Goal: Check status: Check status

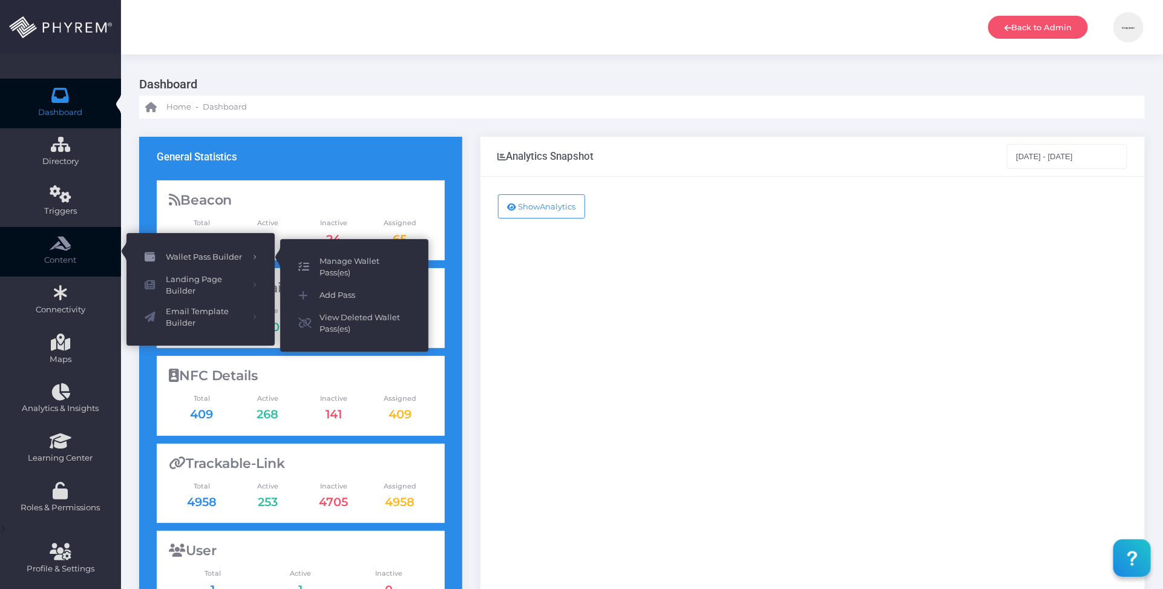
click at [361, 258] on span "Manage Wallet Pass(es)" at bounding box center [364, 267] width 91 height 24
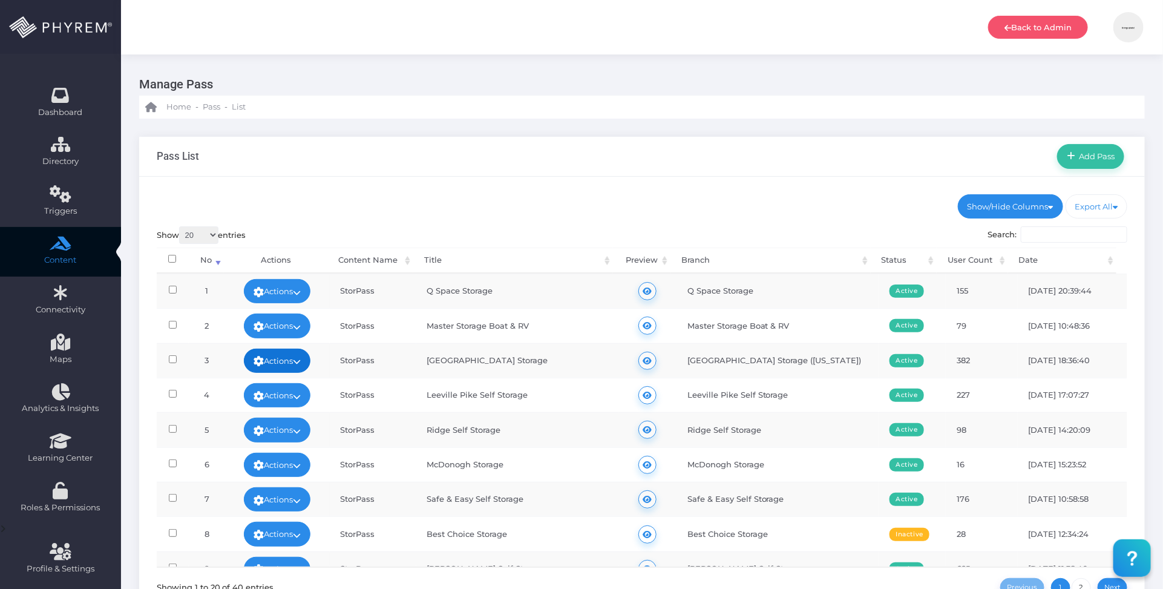
click at [301, 361] on icon at bounding box center [297, 361] width 8 height 0
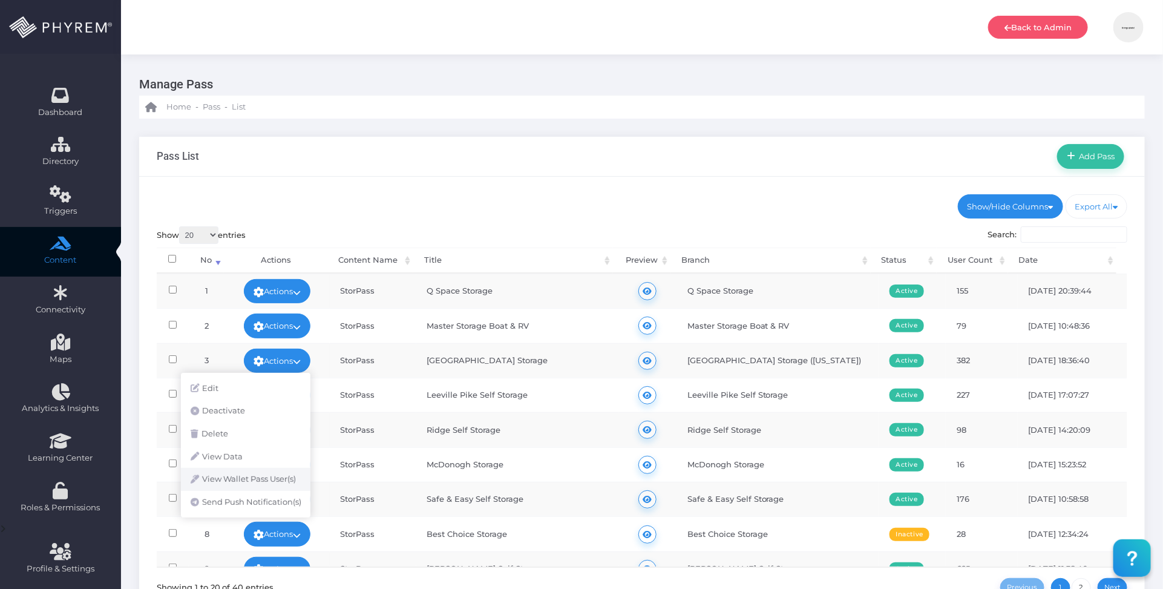
click at [274, 478] on link "View Wallet Pass User(s)" at bounding box center [245, 479] width 129 height 23
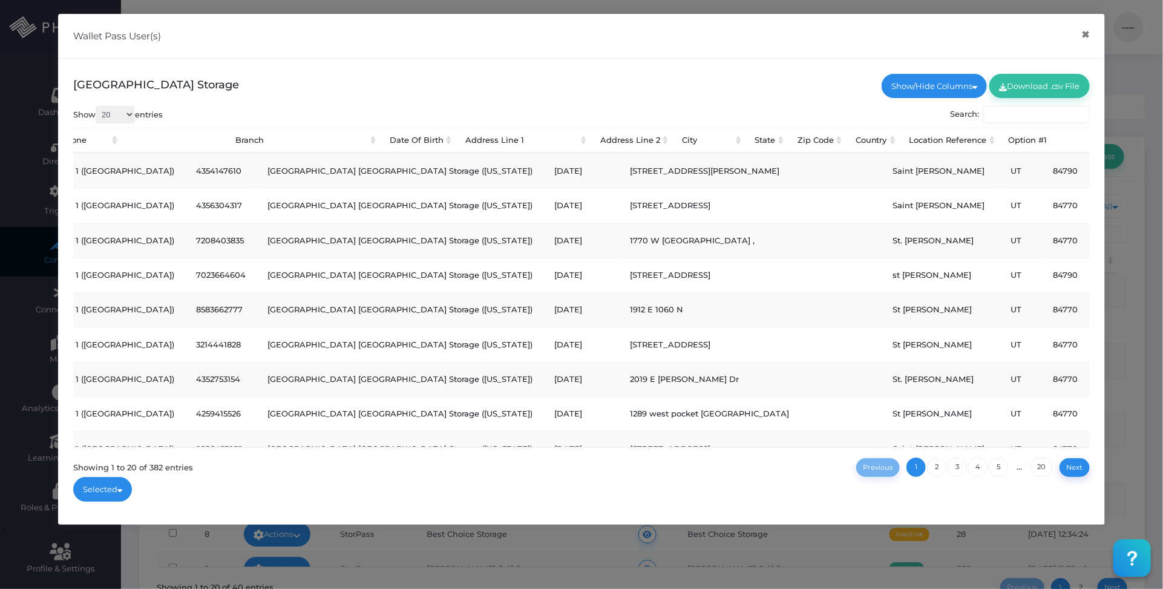
scroll to position [0, 515]
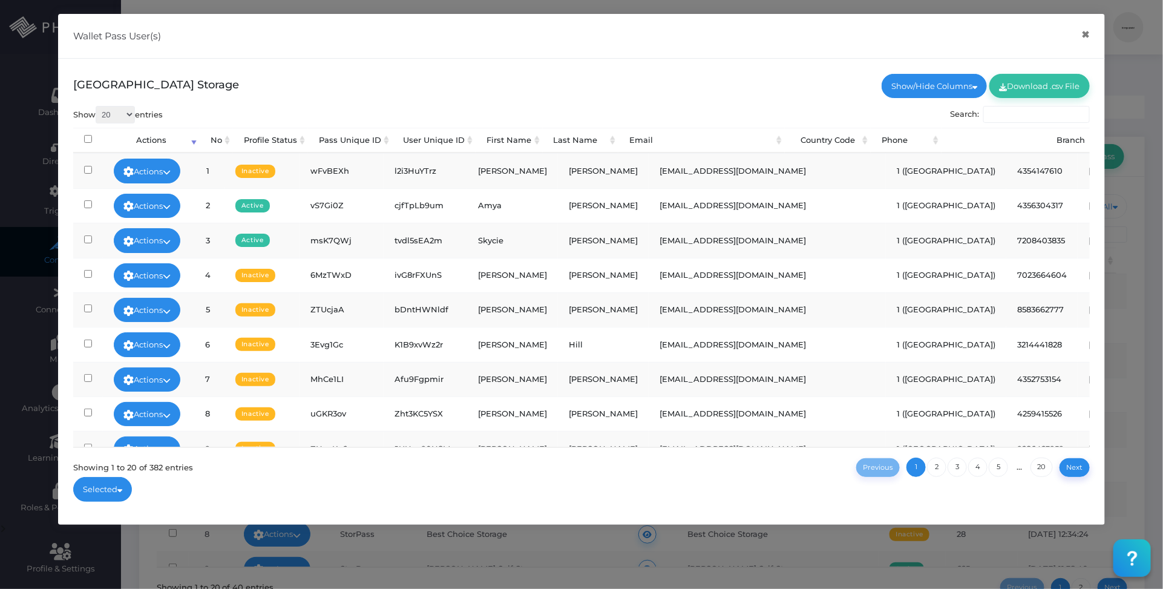
click at [573, 417] on td "[PERSON_NAME]" at bounding box center [603, 413] width 91 height 34
copy td "[PERSON_NAME]"
click at [1018, 116] on input "Search:" at bounding box center [1036, 114] width 106 height 17
paste input "[PERSON_NAME]"
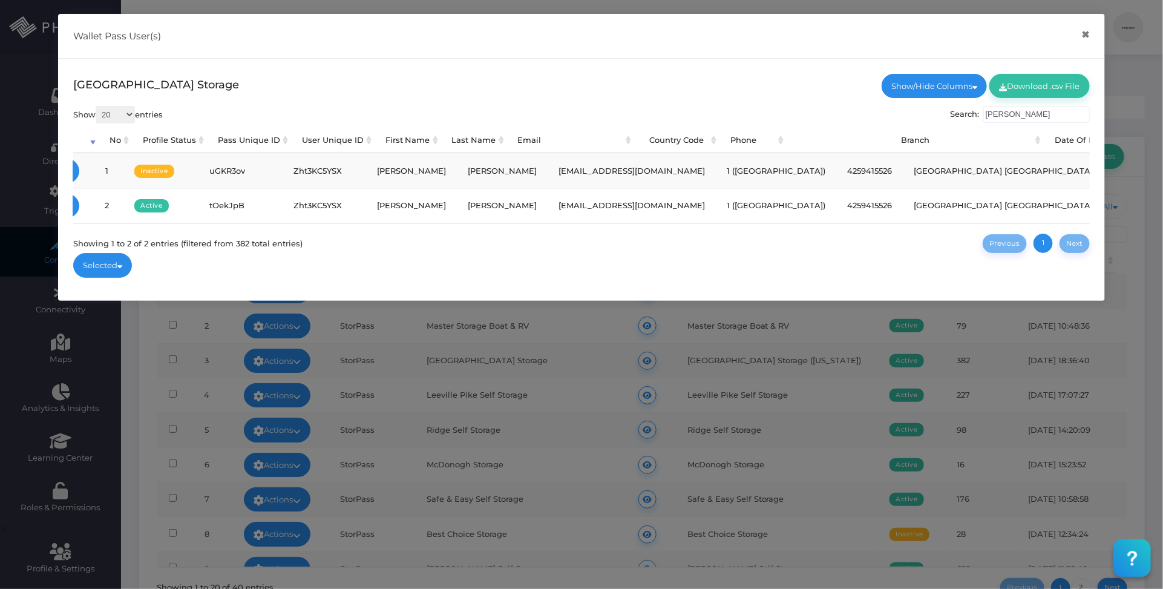
type input "[PERSON_NAME]"
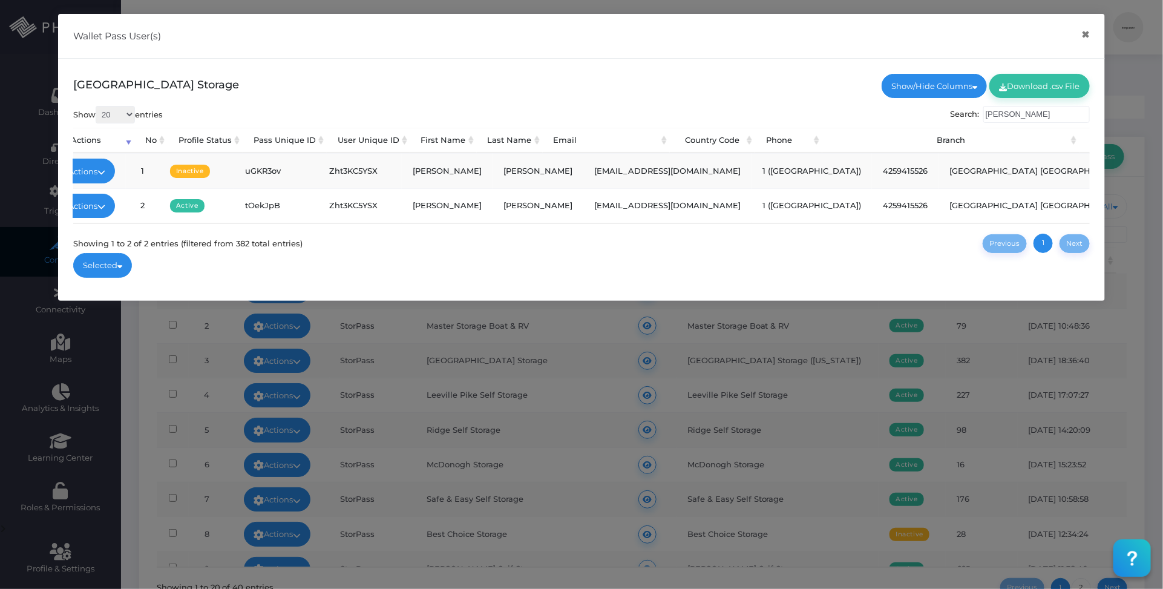
scroll to position [0, 0]
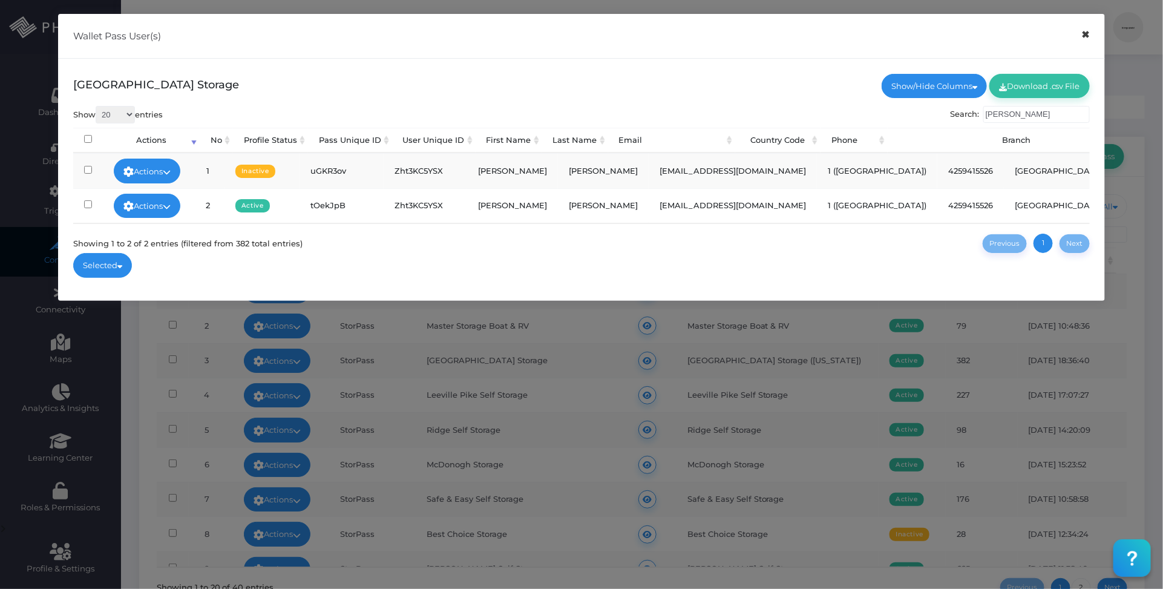
click at [1086, 34] on button "×" at bounding box center [1086, 34] width 24 height 27
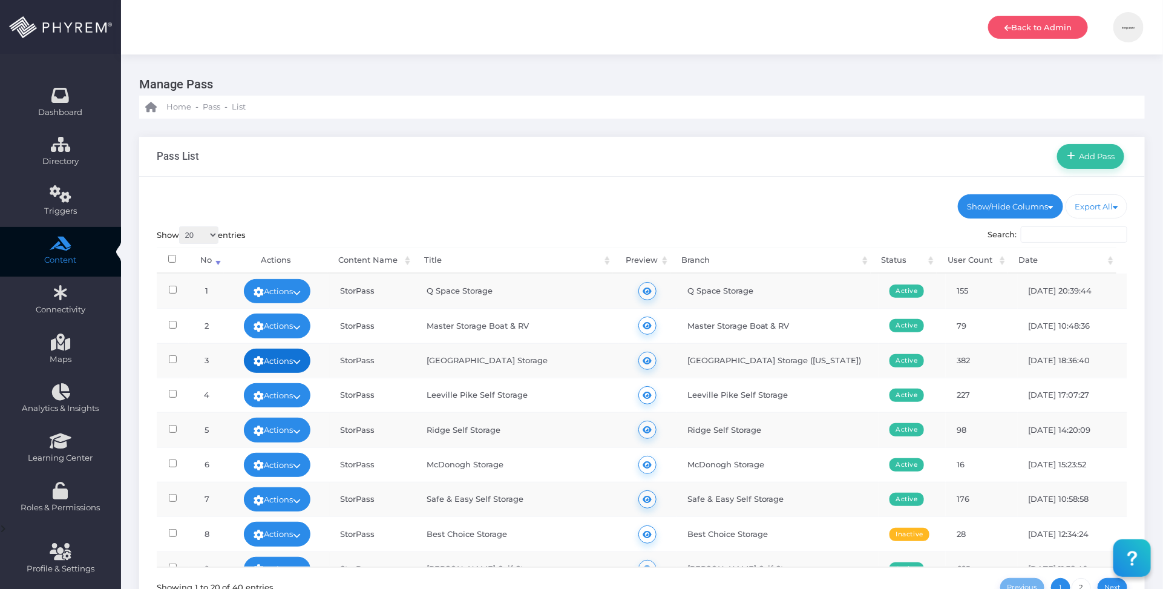
click at [297, 361] on icon at bounding box center [297, 361] width 8 height 0
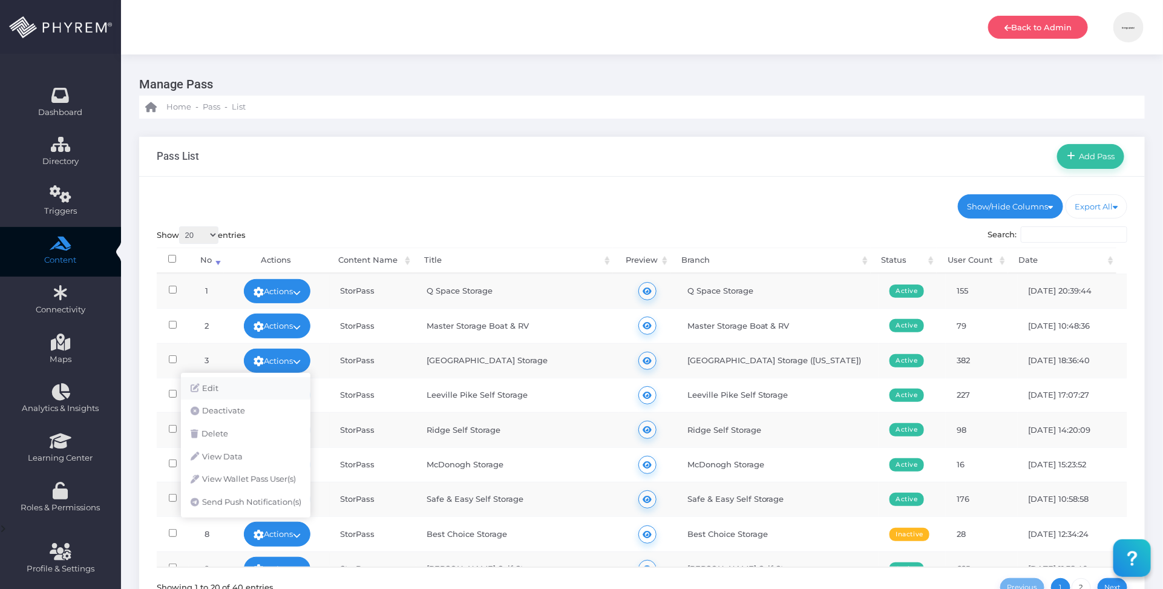
drag, startPoint x: 245, startPoint y: 384, endPoint x: 261, endPoint y: 379, distance: 16.6
click at [245, 385] on link "Edit" at bounding box center [245, 388] width 129 height 23
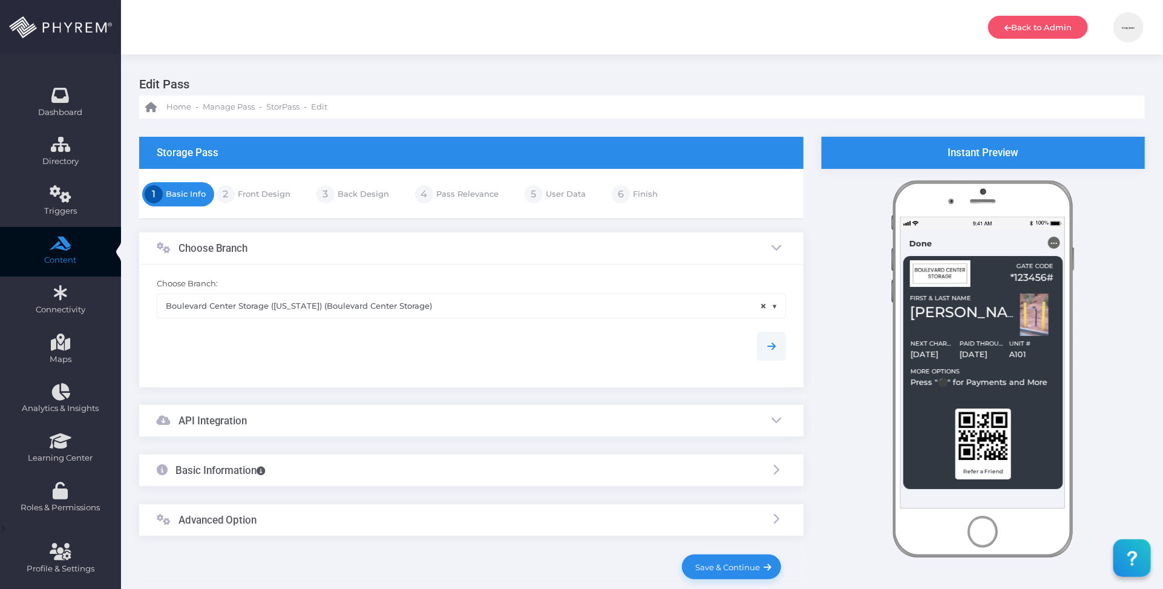
click at [359, 194] on link "Back Design" at bounding box center [361, 193] width 54 height 19
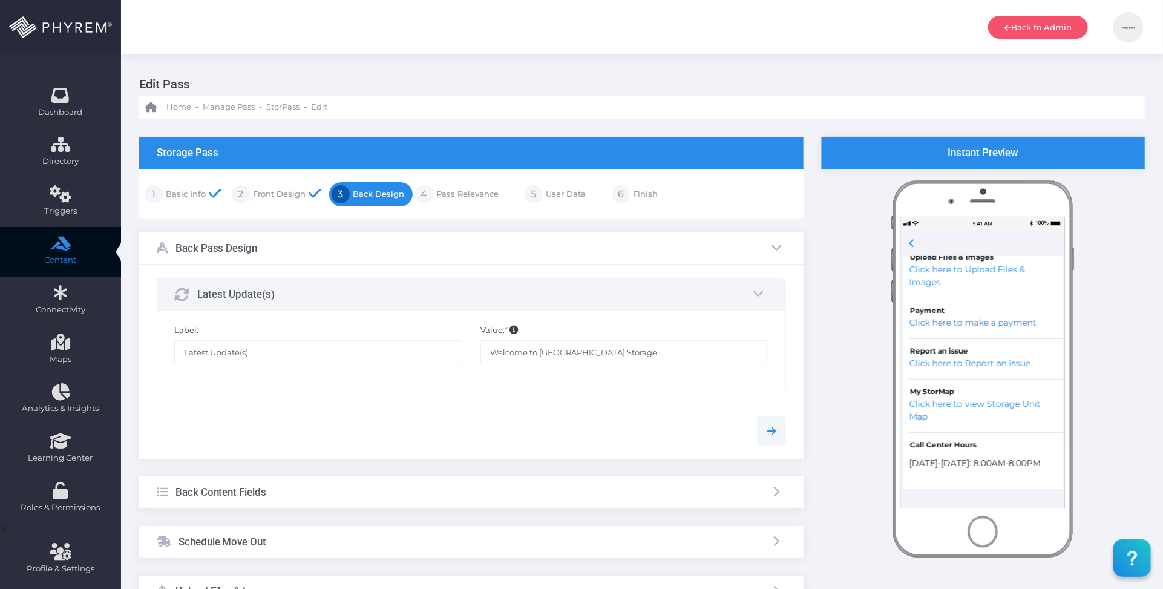
click at [426, 412] on div at bounding box center [472, 426] width 648 height 38
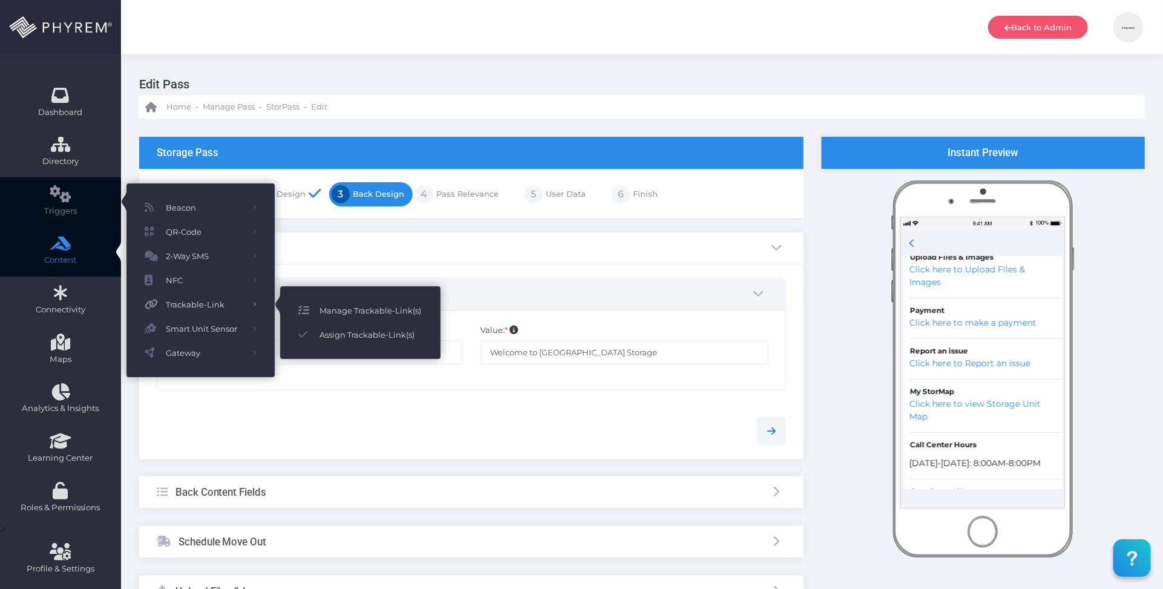
click at [354, 306] on span "Manage Trackable-Link(s)" at bounding box center [370, 310] width 103 height 16
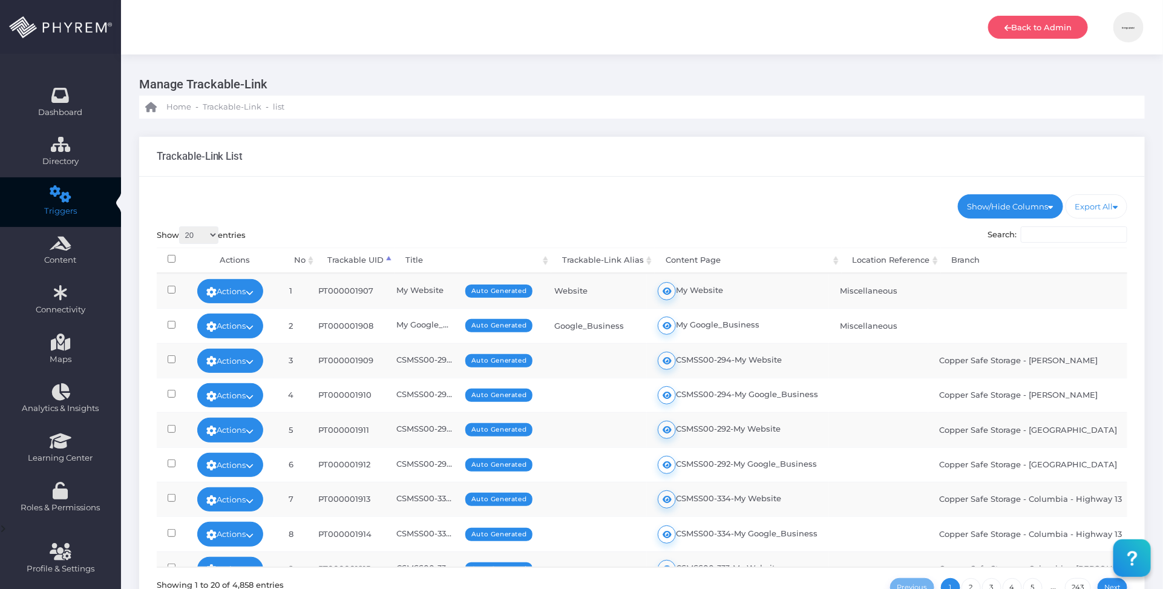
click at [1042, 237] on input "Search:" at bounding box center [1073, 234] width 106 height 17
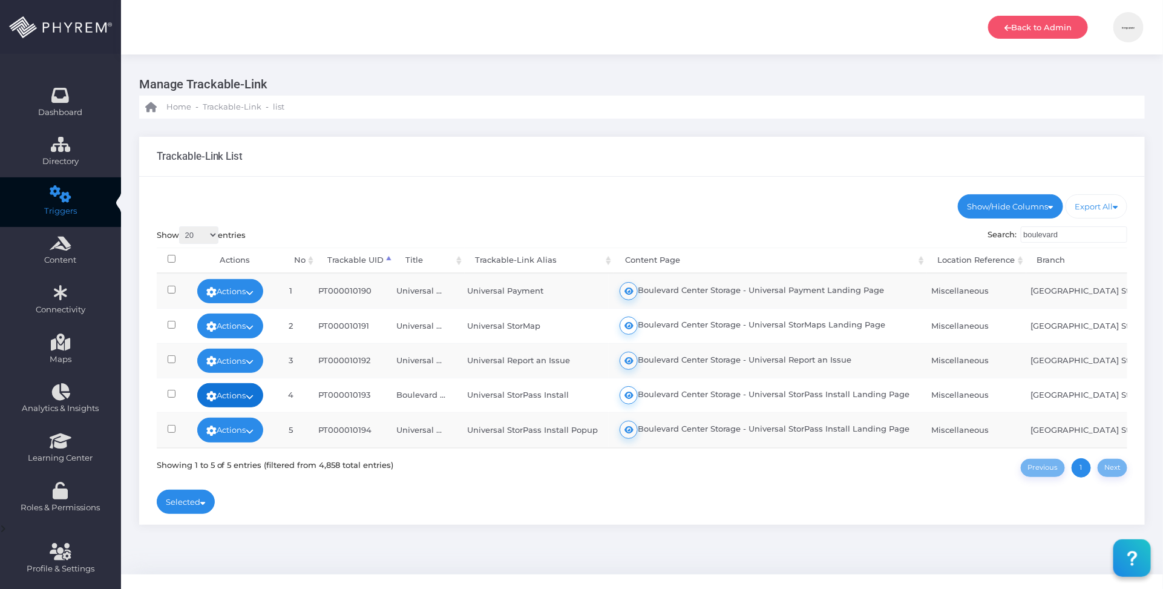
type input "boulevard"
click at [254, 396] on icon at bounding box center [250, 396] width 8 height 0
click at [251, 364] on link "View Data" at bounding box center [225, 359] width 87 height 23
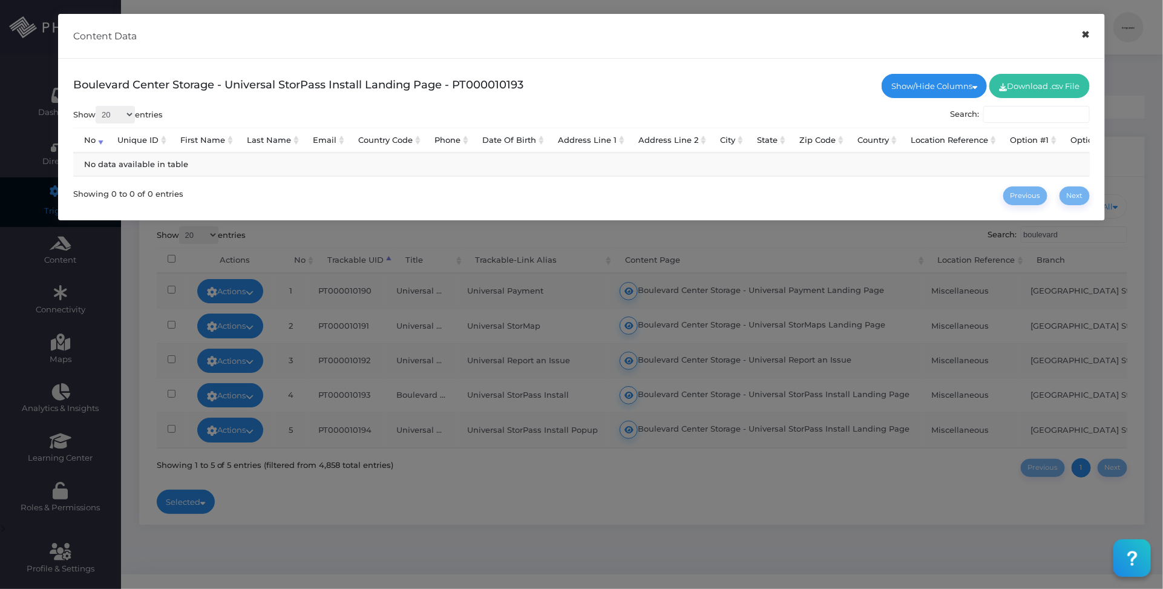
click at [1086, 39] on button "×" at bounding box center [1086, 34] width 24 height 27
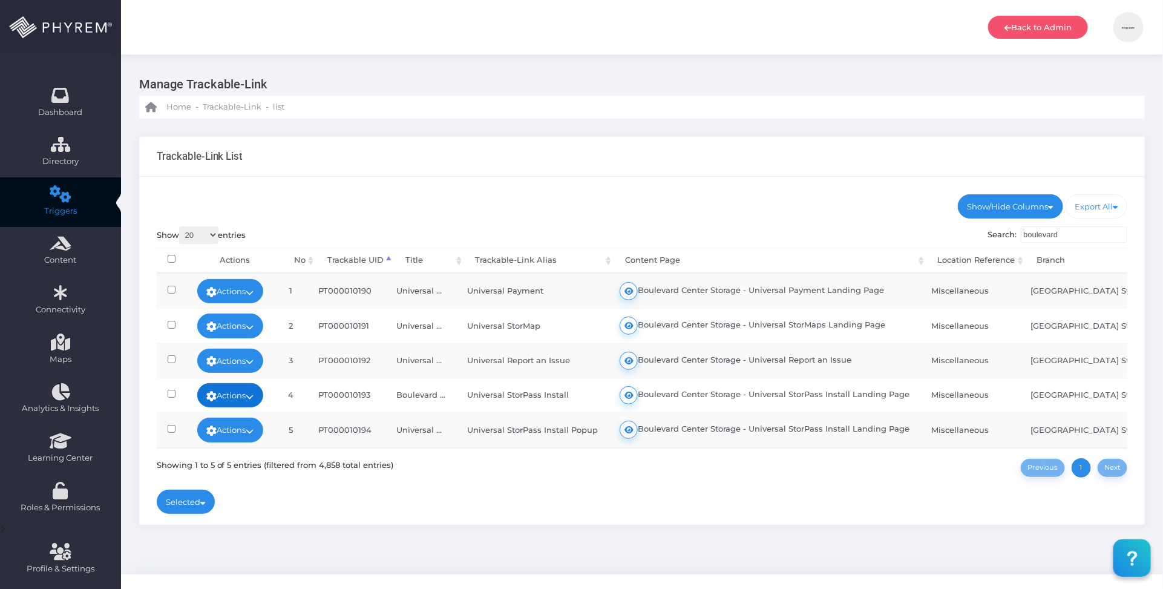
click at [262, 393] on link "Actions" at bounding box center [230, 395] width 67 height 24
click at [242, 385] on link "View Logs" at bounding box center [225, 382] width 87 height 23
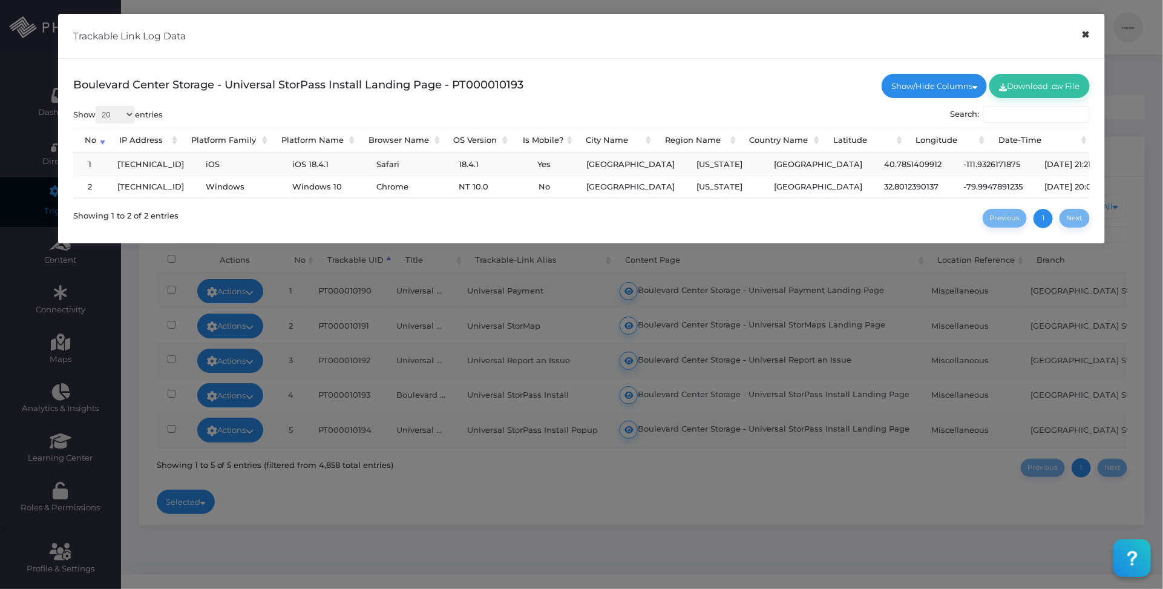
click at [1078, 38] on button "×" at bounding box center [1086, 34] width 24 height 27
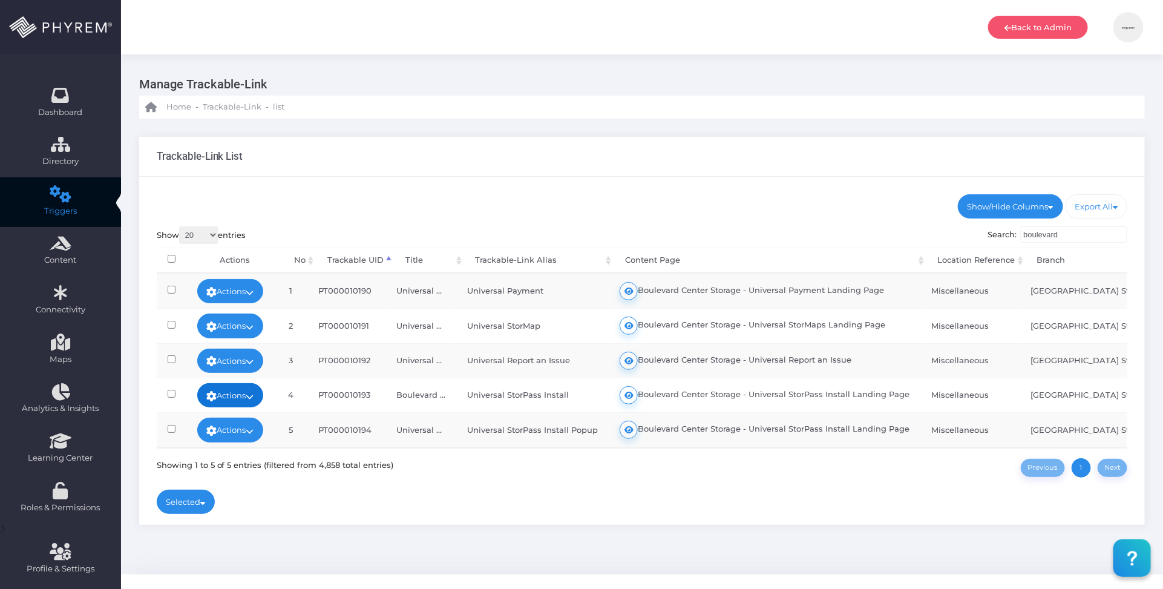
click at [253, 394] on link "Actions" at bounding box center [230, 395] width 67 height 24
click at [232, 291] on link "Edit" at bounding box center [225, 291] width 87 height 23
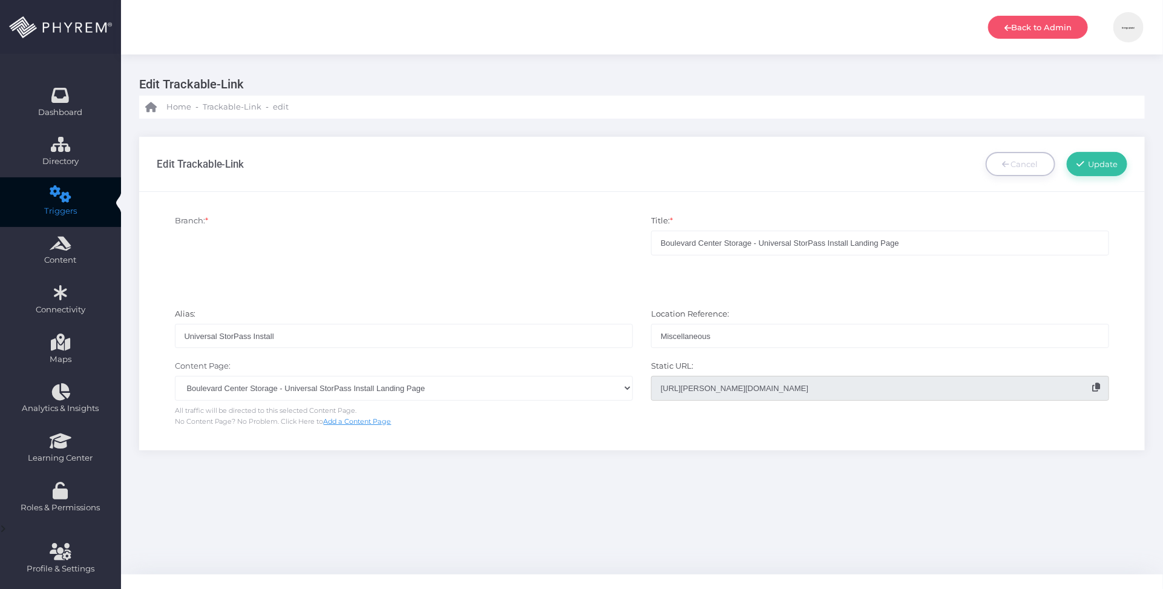
scroll to position [41, 0]
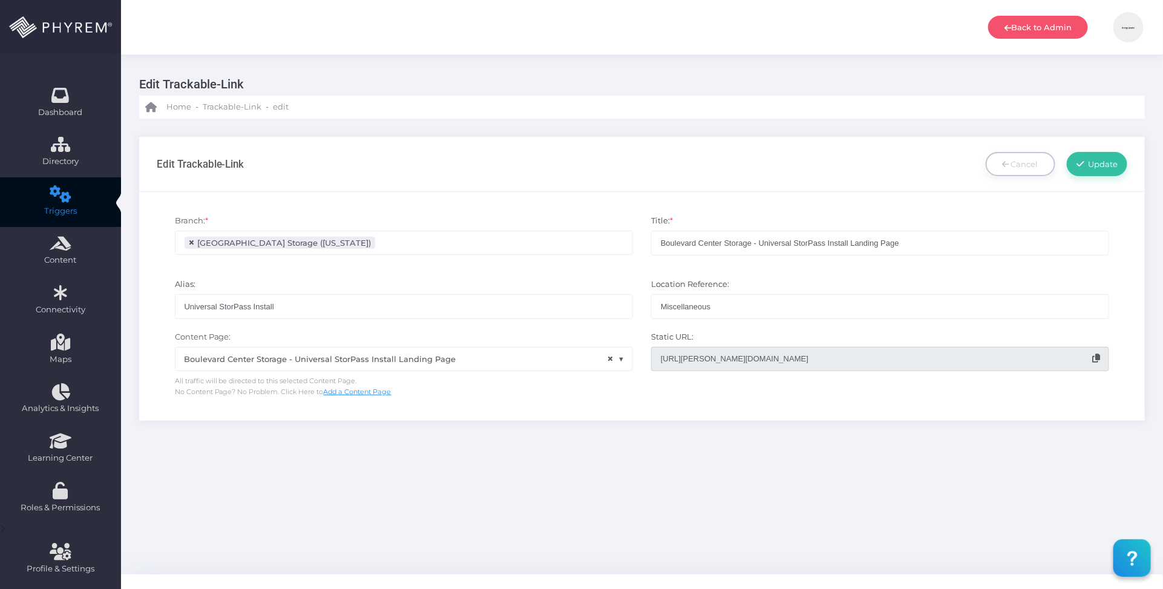
click at [727, 358] on input "[URL][PERSON_NAME][DOMAIN_NAME]" at bounding box center [880, 359] width 458 height 24
click at [699, 442] on div "Edit Trackable-Link Home - Trackable-Link - edit Edit Trackable-Link Cancel Upd…" at bounding box center [642, 314] width 1042 height 520
click at [590, 420] on div "Branch: * Copper Safe Storage - [GEOGRAPHIC_DATA] Copper Safe Storage - [GEOGRA…" at bounding box center [641, 306] width 1005 height 229
click at [594, 416] on div "Branch: * Copper Safe Storage - [GEOGRAPHIC_DATA] Copper Safe Storage - [GEOGRA…" at bounding box center [641, 306] width 1005 height 229
click at [231, 109] on span "Trackable-Link" at bounding box center [232, 107] width 59 height 12
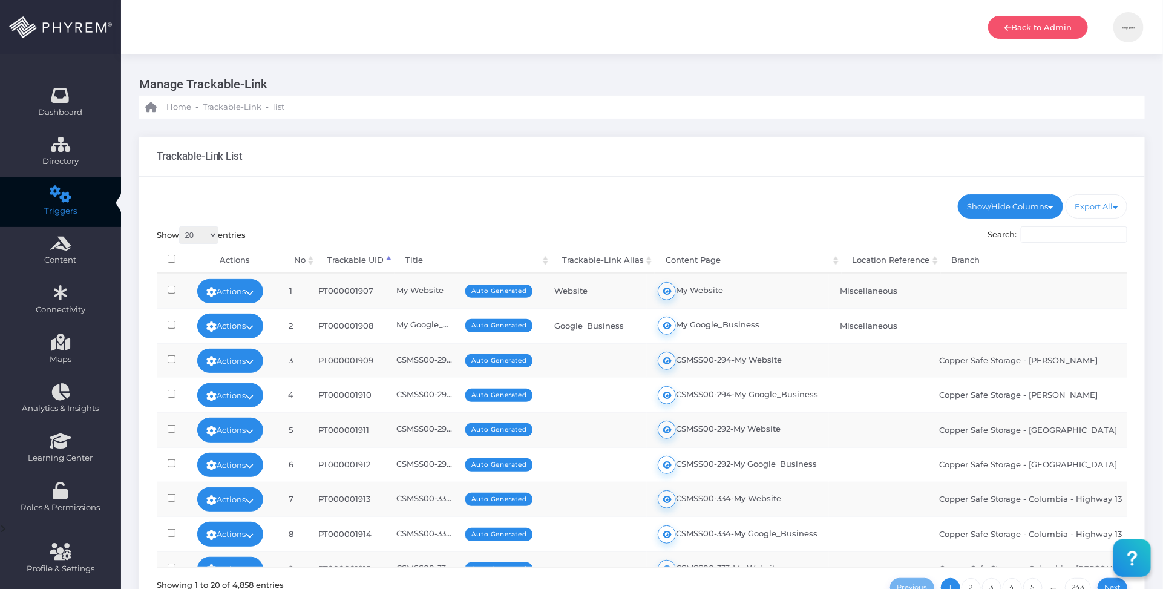
click at [1049, 234] on input "Search:" at bounding box center [1073, 234] width 106 height 17
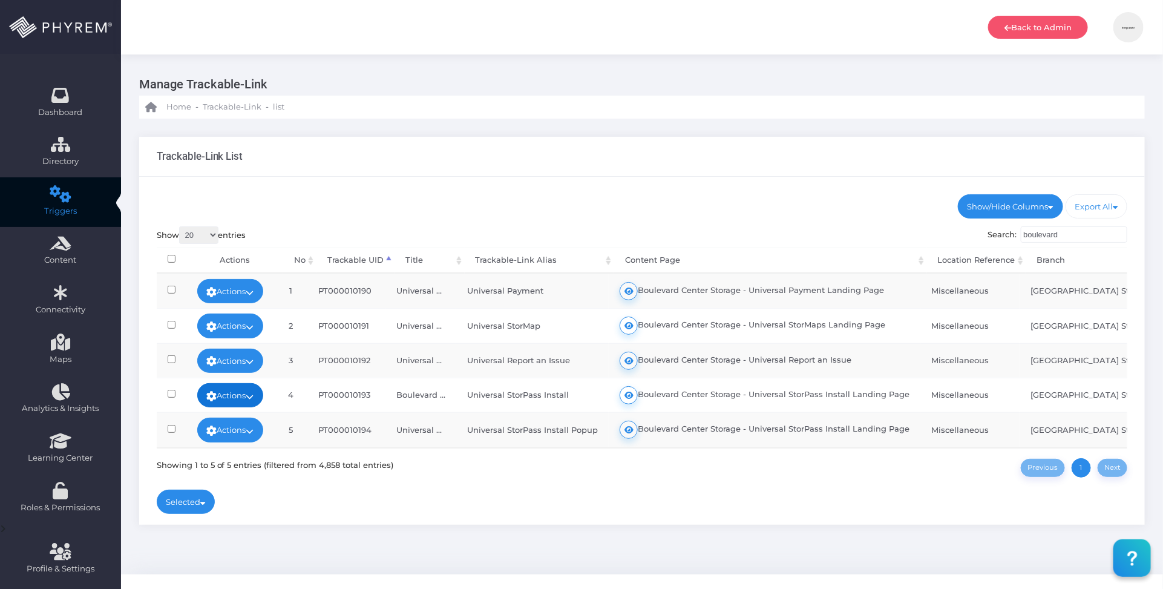
type input "boulevard"
click at [254, 396] on icon at bounding box center [250, 396] width 8 height 0
click at [228, 292] on link "Edit" at bounding box center [225, 291] width 87 height 23
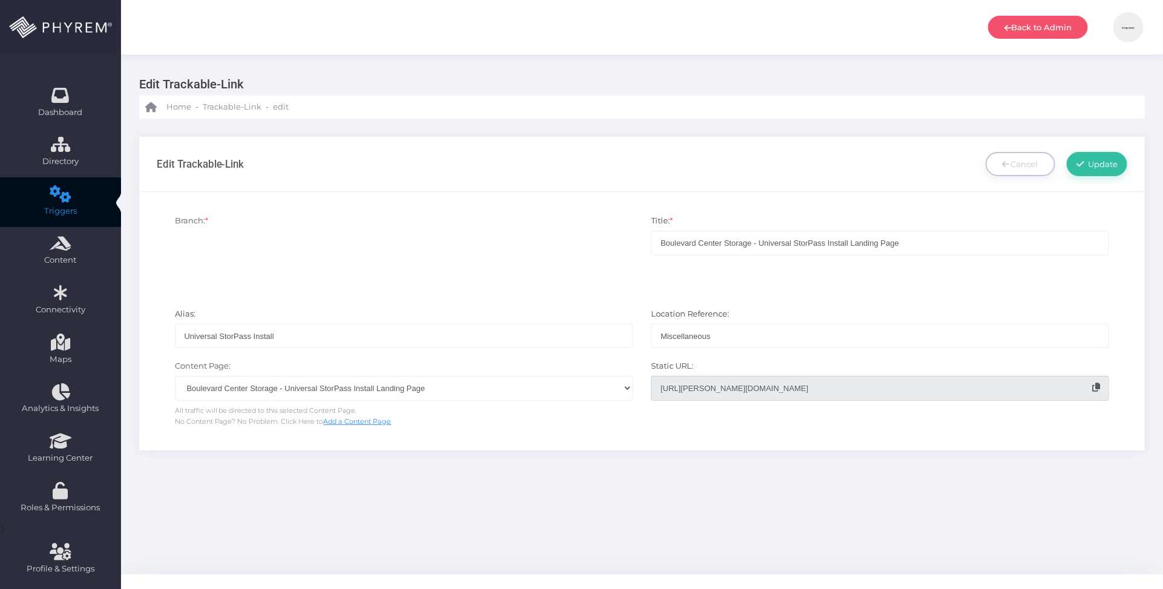
scroll to position [41, 0]
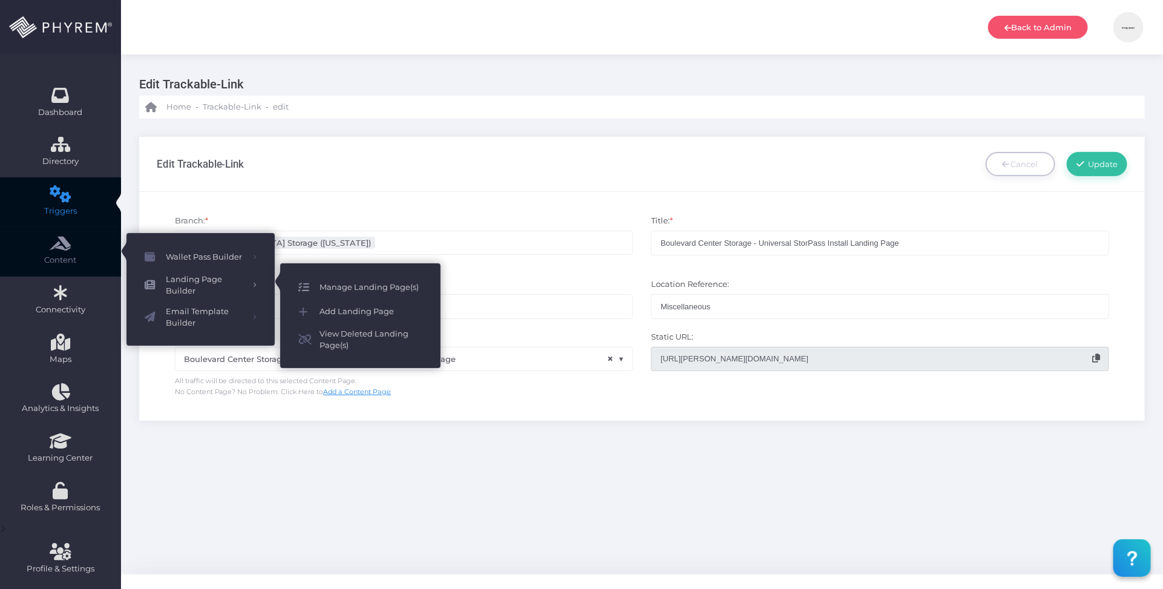
click at [347, 291] on span "Manage Landing Page(s)" at bounding box center [370, 287] width 103 height 16
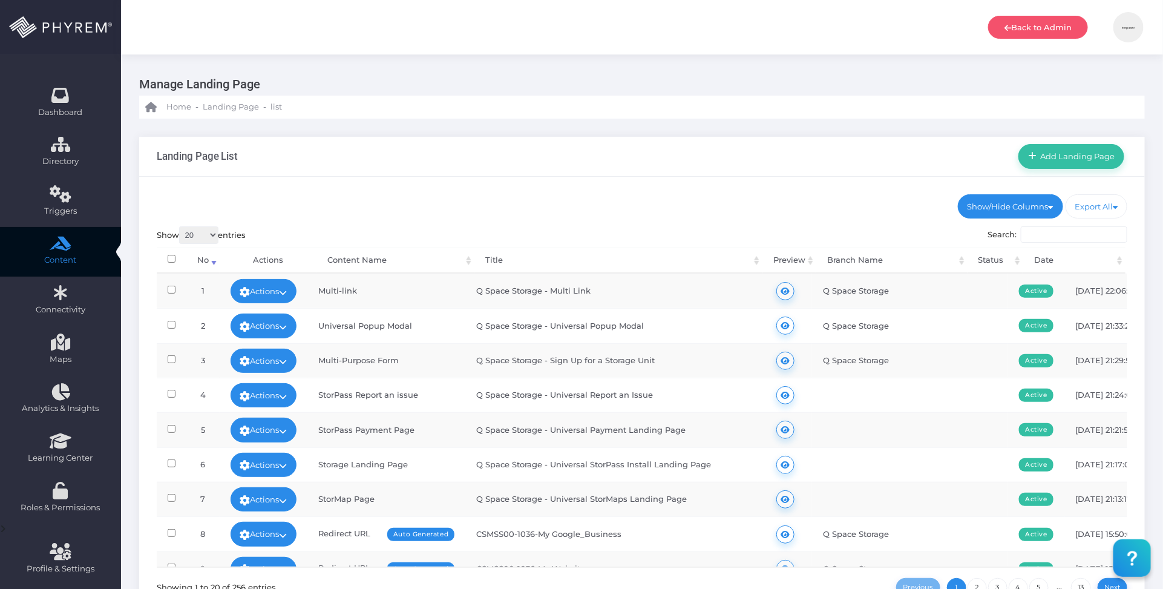
click at [1051, 233] on input "Search:" at bounding box center [1073, 234] width 106 height 17
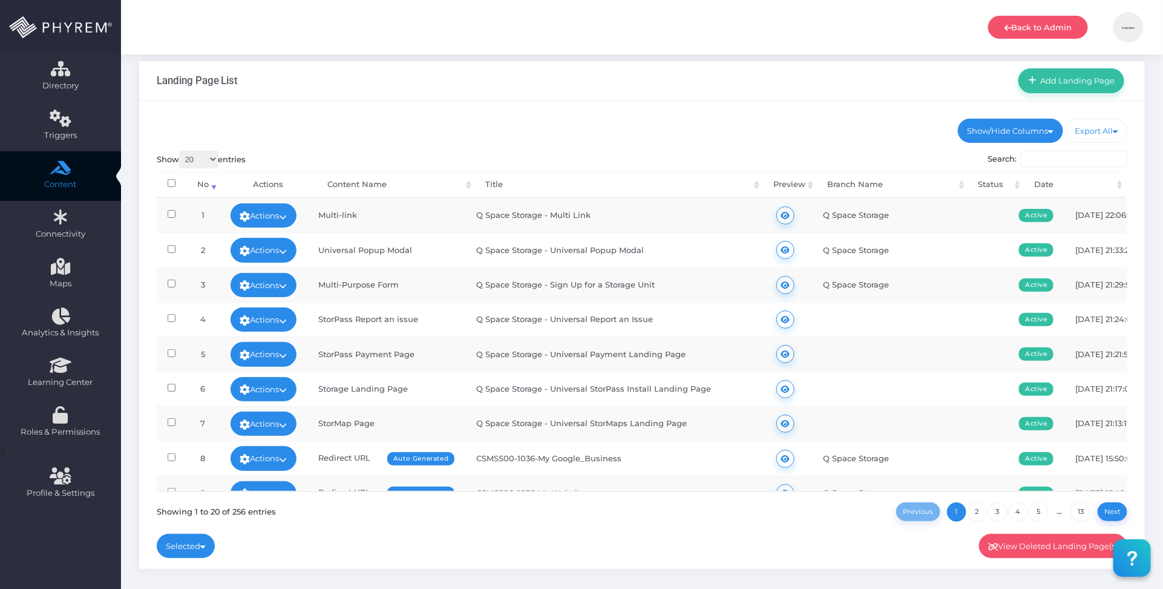
click at [1069, 156] on input "Search:" at bounding box center [1073, 159] width 106 height 17
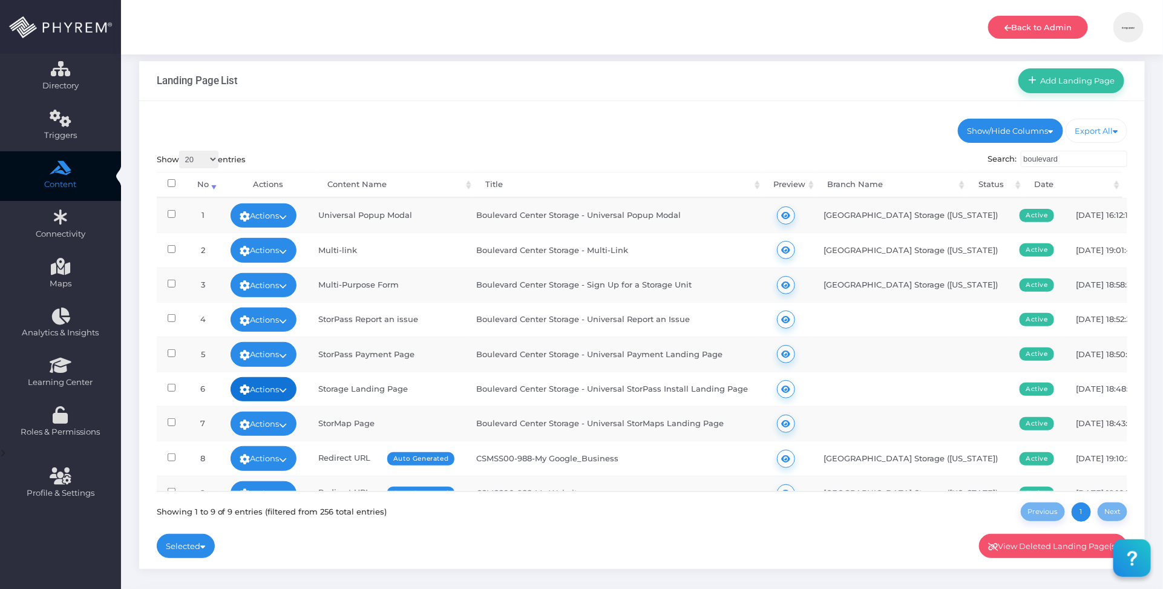
type input "boulevard"
click at [287, 388] on link "Actions" at bounding box center [263, 389] width 67 height 24
click at [265, 291] on link "Edit" at bounding box center [265, 294] width 79 height 23
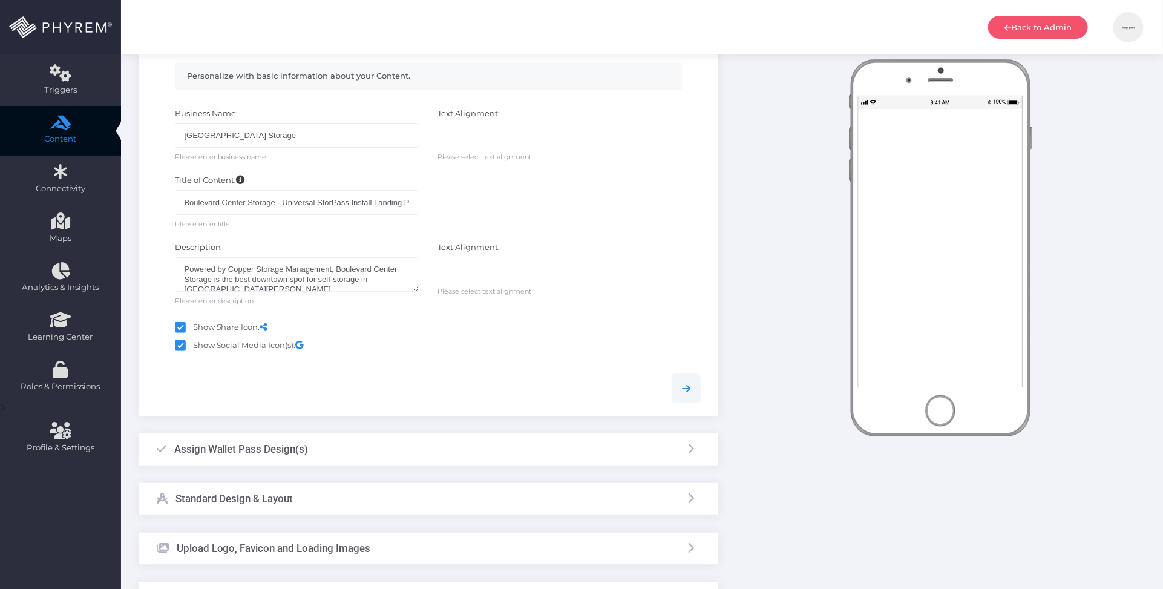
scroll to position [151, 0]
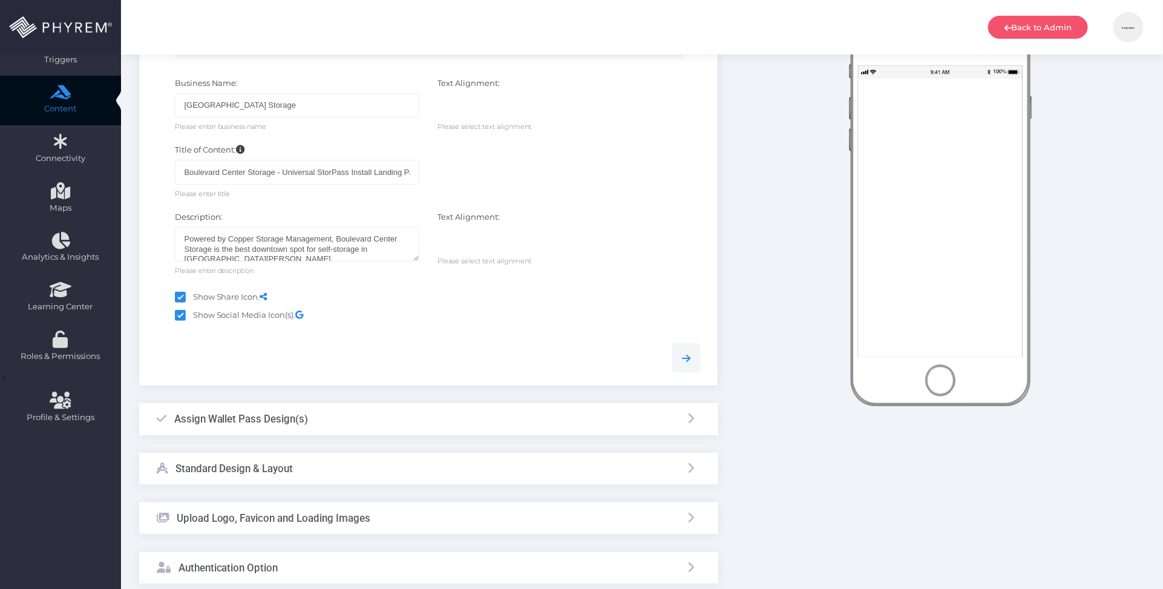
click at [488, 422] on div "Assign Wallet Pass Design(s)" at bounding box center [428, 419] width 579 height 32
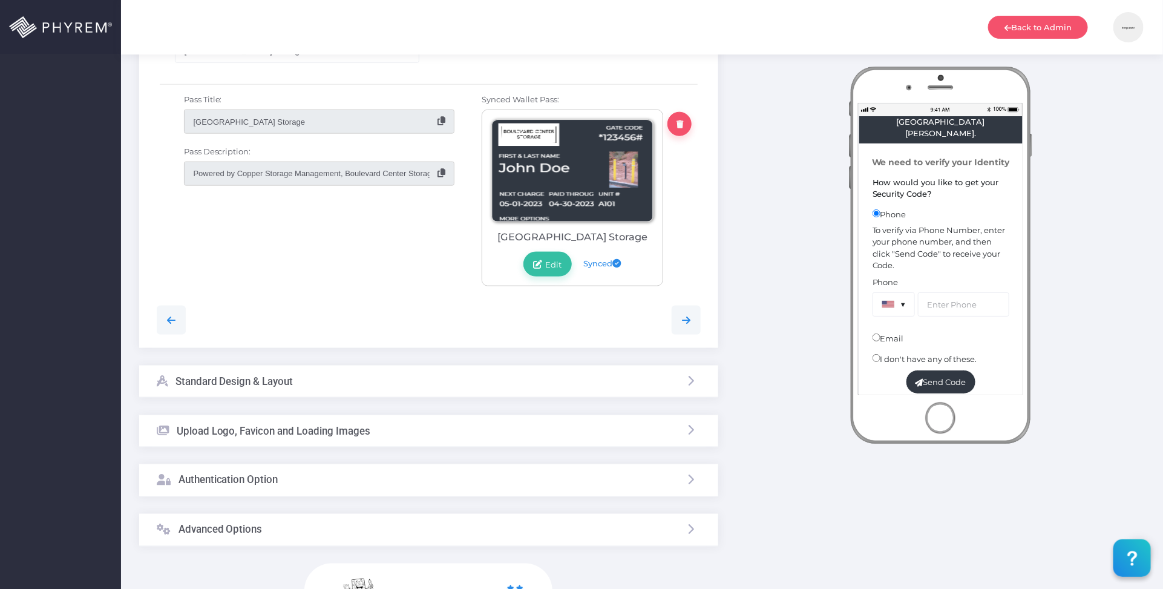
scroll to position [756, 0]
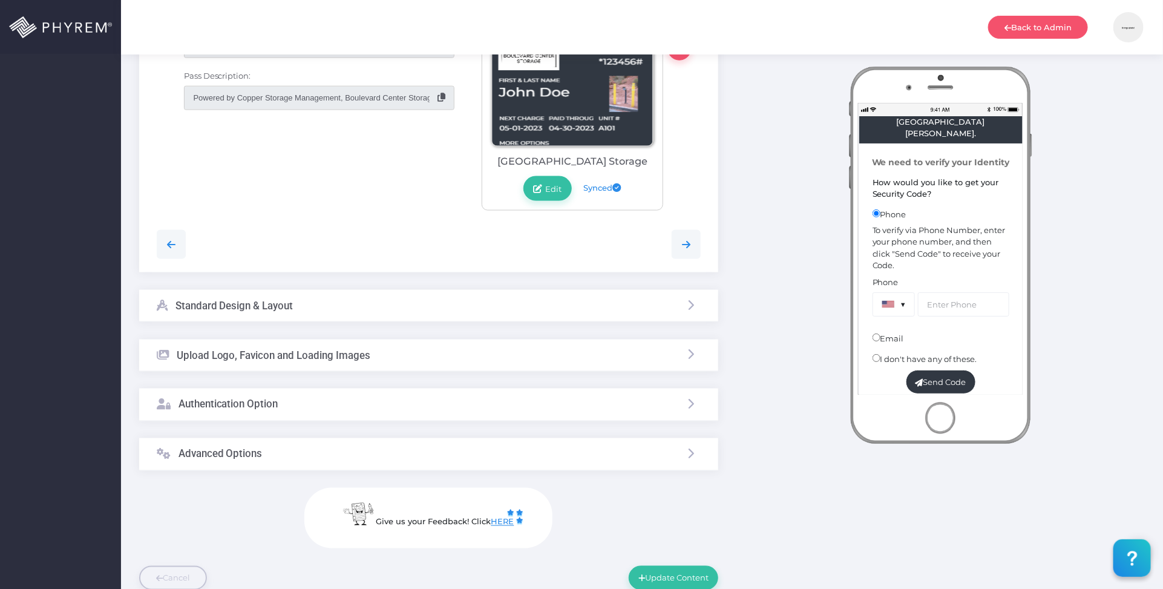
click at [538, 416] on div "Authentication Option" at bounding box center [428, 404] width 579 height 32
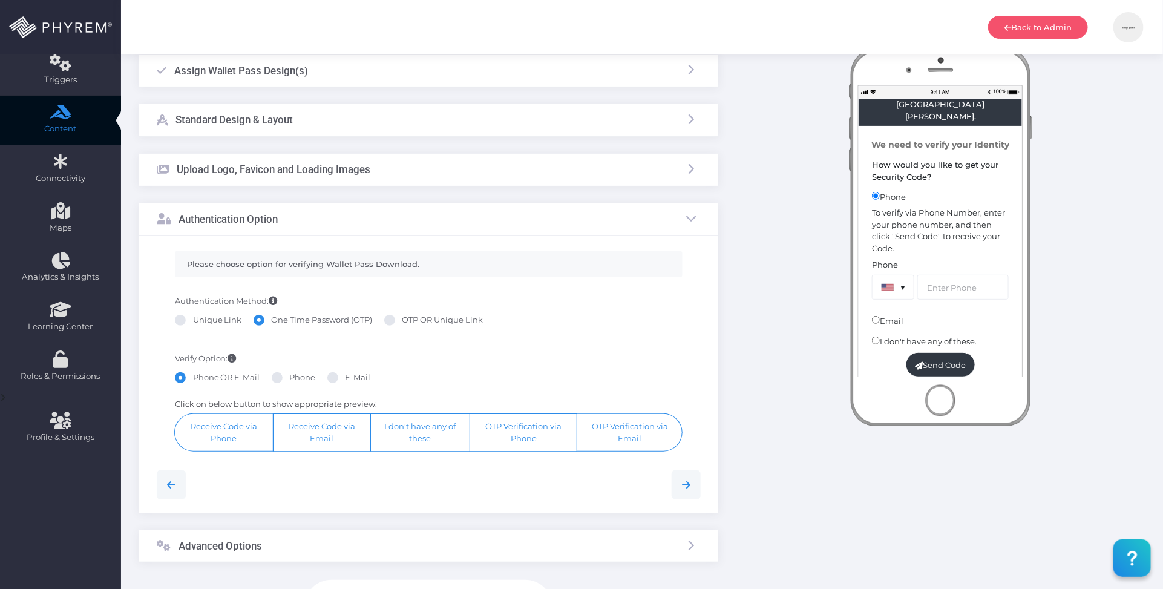
scroll to position [0, 0]
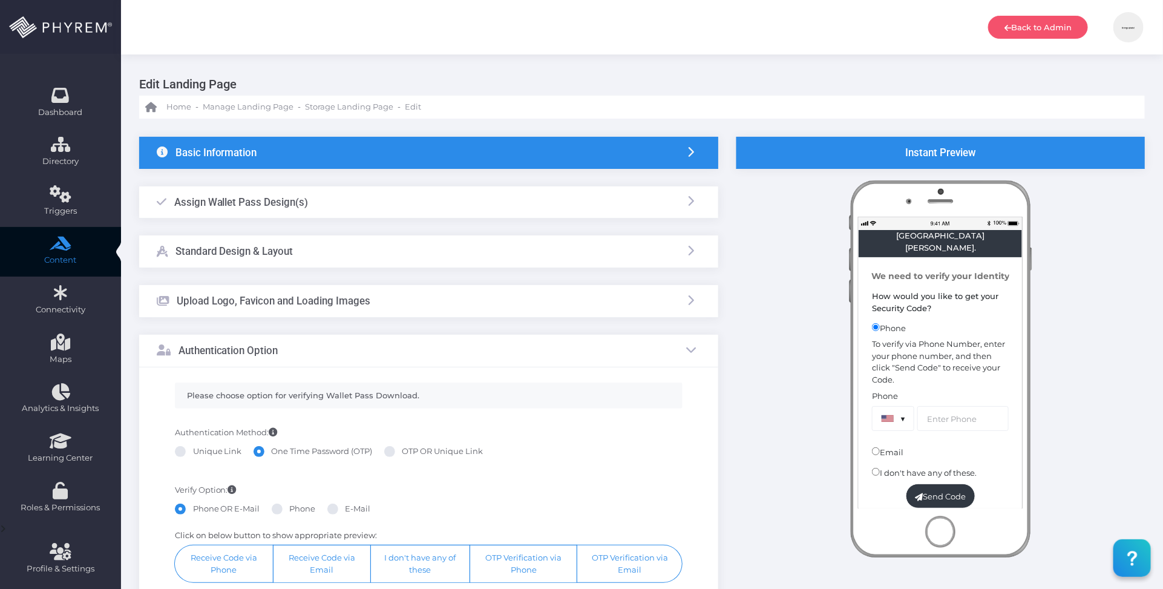
click at [748, 307] on div "Instant Preview Boulevard Center Storage Powered by Copper Storage Management, …" at bounding box center [940, 475] width 426 height 676
click at [1069, 255] on div "Instant Preview Boulevard Center Storage Powered by Copper Storage Management, …" at bounding box center [940, 475] width 426 height 676
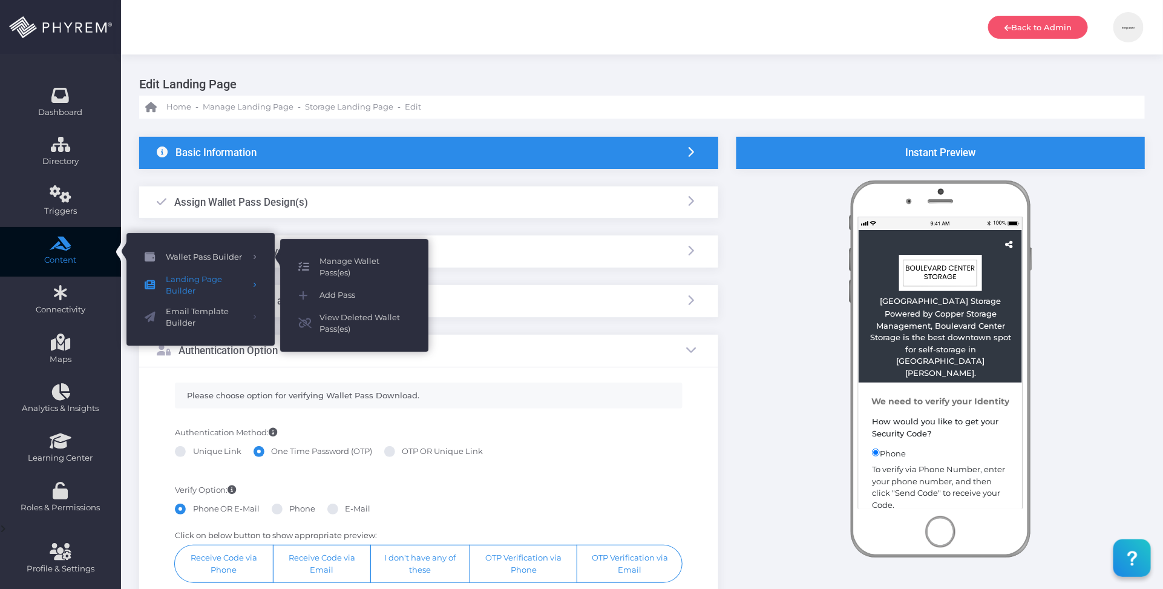
click at [331, 259] on span "Manage Wallet Pass(es)" at bounding box center [364, 267] width 91 height 24
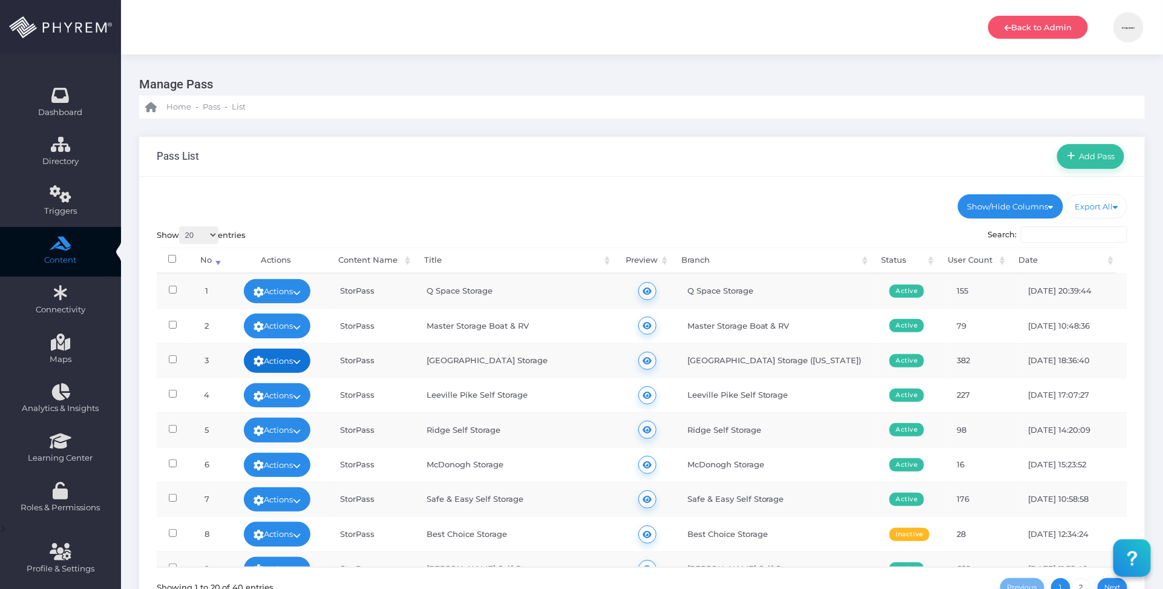
click at [274, 360] on link "Actions" at bounding box center [277, 360] width 67 height 24
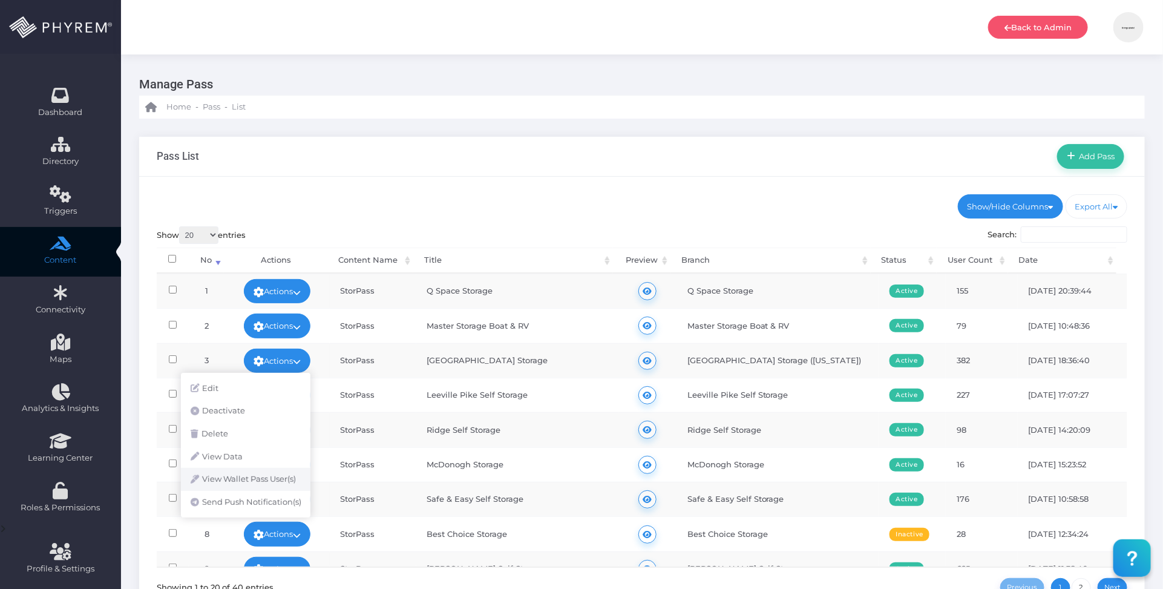
click at [265, 480] on link "View Wallet Pass User(s)" at bounding box center [245, 479] width 129 height 23
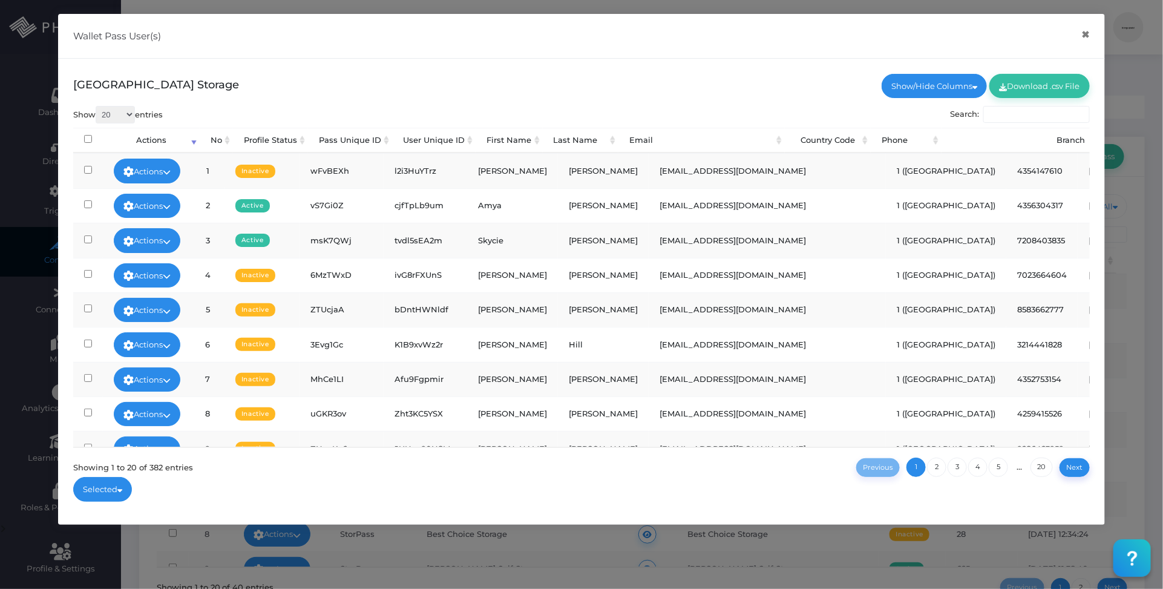
click at [1005, 116] on input "Search:" at bounding box center [1036, 114] width 106 height 17
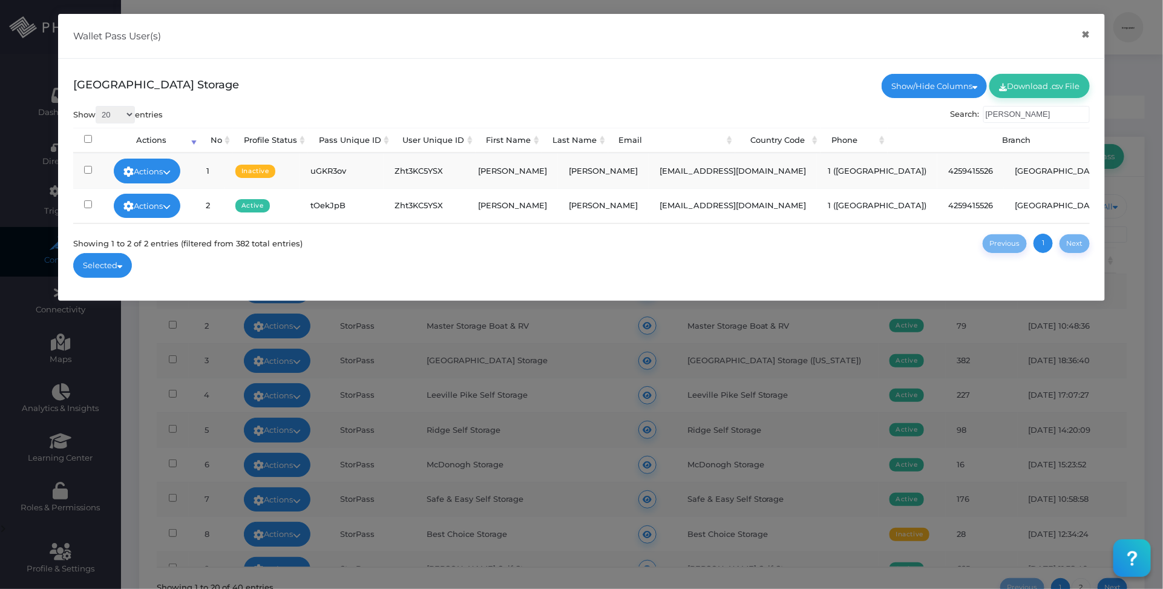
type input "hamblin"
drag, startPoint x: 726, startPoint y: 170, endPoint x: 608, endPoint y: 167, distance: 118.0
click at [648, 167] on td "[EMAIL_ADDRESS][DOMAIN_NAME]" at bounding box center [732, 170] width 168 height 34
click at [937, 168] on td "4259415526" at bounding box center [970, 170] width 67 height 34
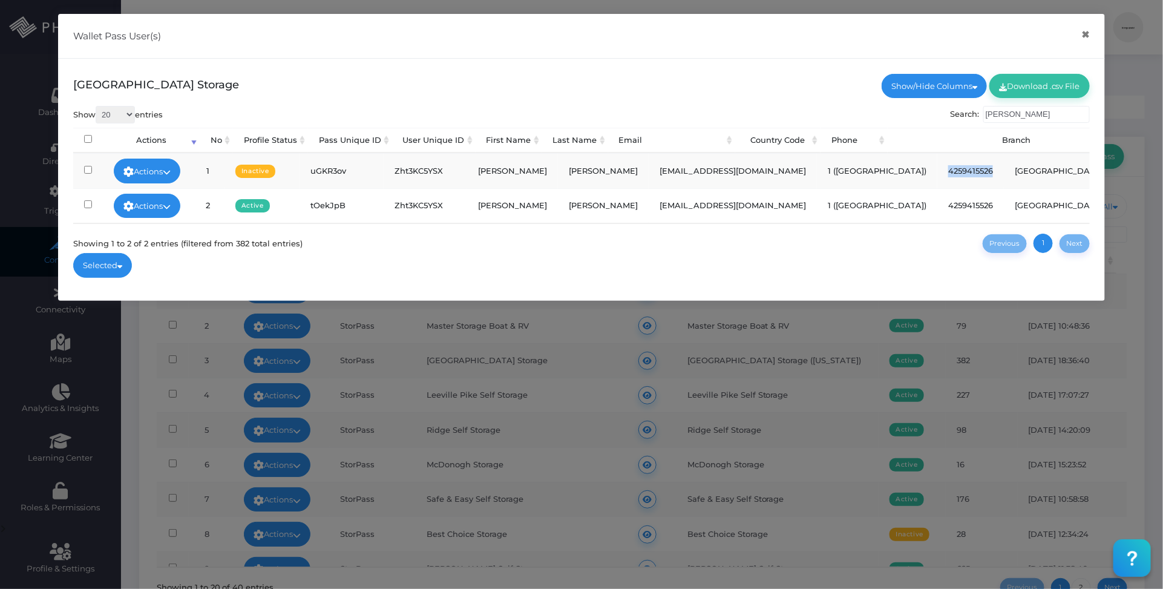
click at [937, 170] on td "4259415526" at bounding box center [970, 170] width 67 height 34
click at [700, 170] on td "[EMAIL_ADDRESS][DOMAIN_NAME]" at bounding box center [732, 170] width 168 height 34
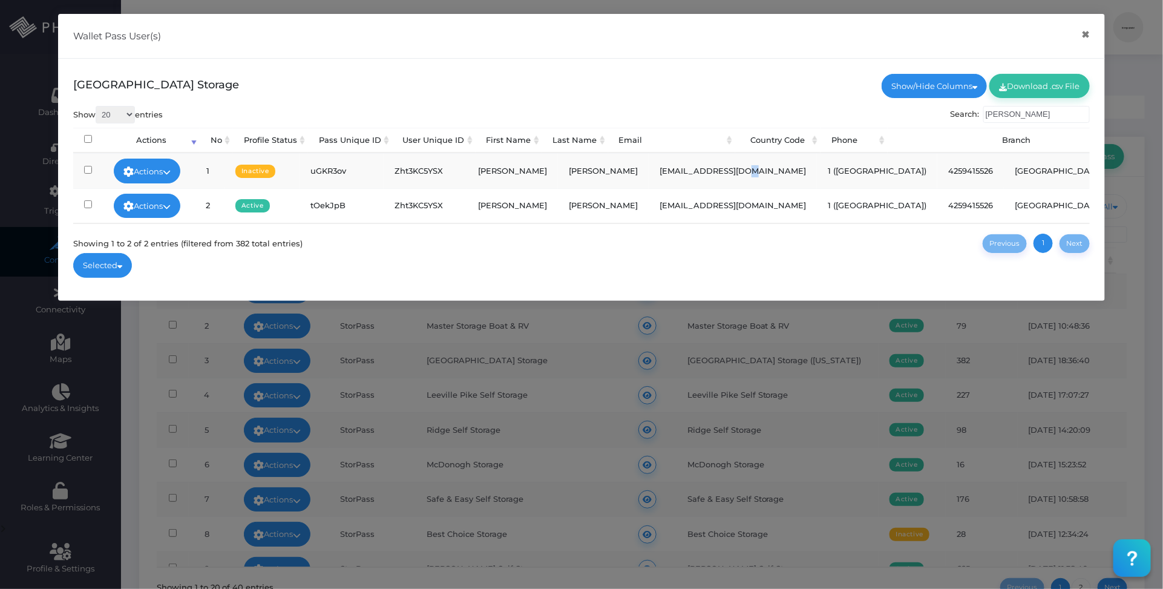
click at [700, 170] on td "[EMAIL_ADDRESS][DOMAIN_NAME]" at bounding box center [732, 170] width 168 height 34
click at [1085, 38] on button "×" at bounding box center [1086, 34] width 24 height 27
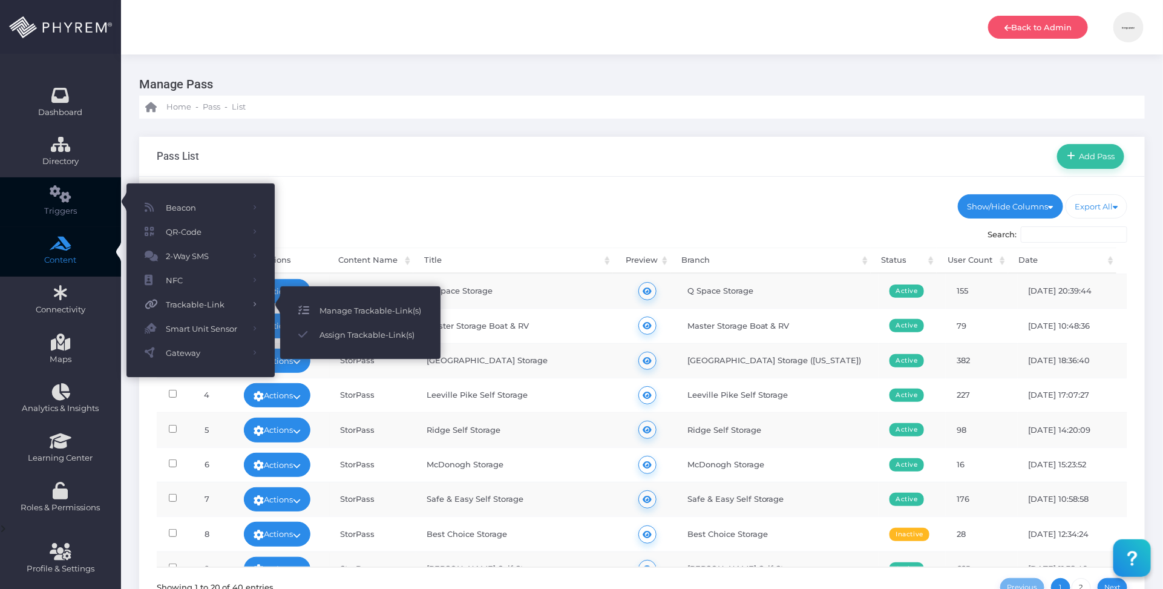
click at [349, 308] on span "Manage Trackable-Link(s)" at bounding box center [370, 310] width 103 height 16
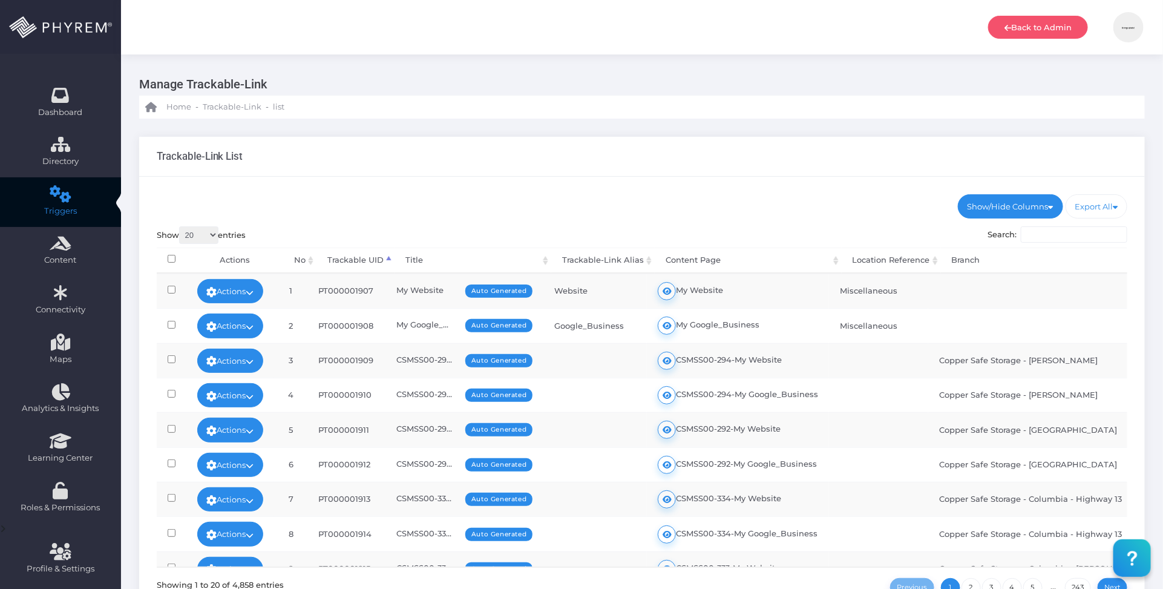
click at [1041, 236] on input "Search:" at bounding box center [1073, 234] width 106 height 17
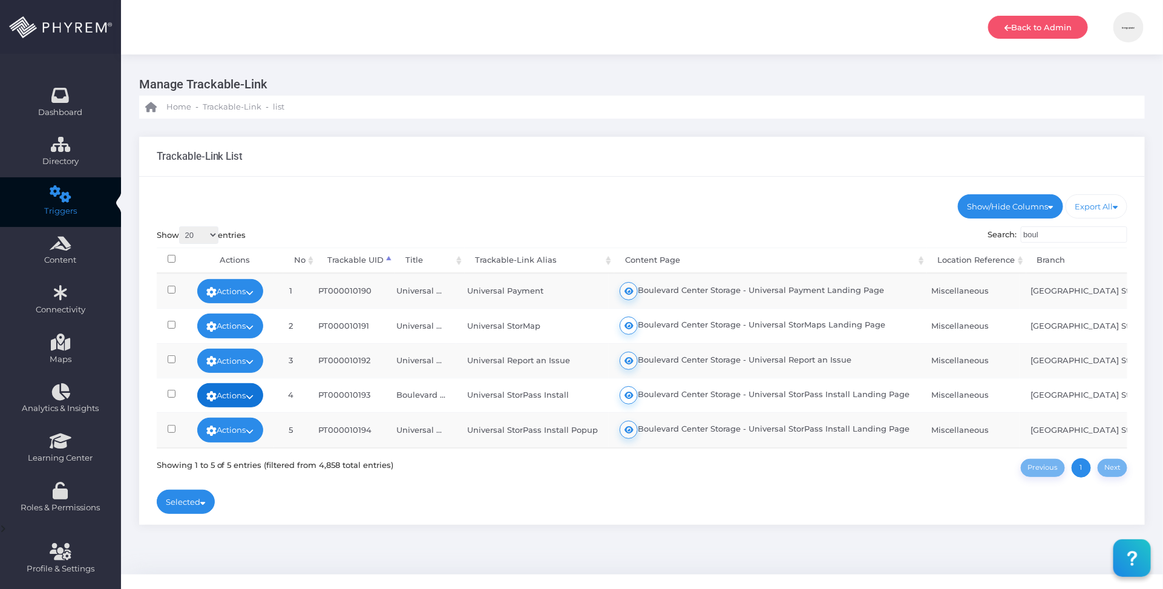
type input "boul"
click at [252, 394] on link "Actions" at bounding box center [230, 395] width 67 height 24
click at [239, 384] on link "View Logs" at bounding box center [225, 382] width 87 height 23
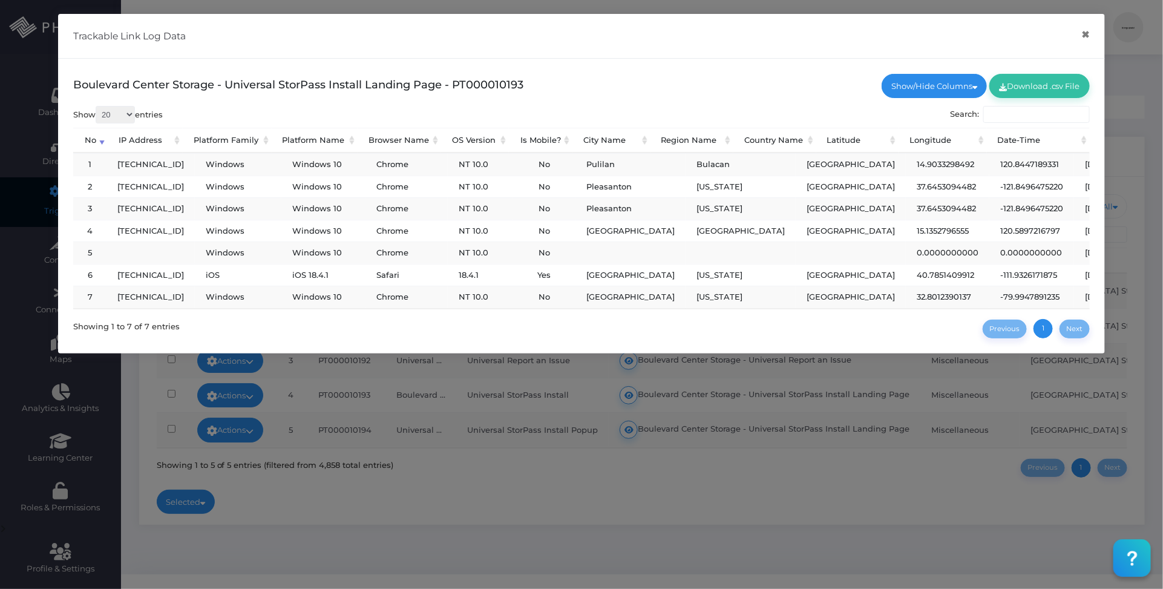
drag, startPoint x: 1074, startPoint y: 253, endPoint x: 590, endPoint y: 169, distance: 491.0
click at [590, 169] on tbody "1 120.29.97.223 Windows Windows 10 Chrome NT 10.0 No Pulilan Bulacan Philippine…" at bounding box center [616, 230] width 1086 height 155
click at [615, 210] on td "Pleasanton" at bounding box center [630, 208] width 110 height 22
drag, startPoint x: 700, startPoint y: 209, endPoint x: 650, endPoint y: 206, distance: 50.3
click at [685, 206] on td "California" at bounding box center [740, 208] width 110 height 22
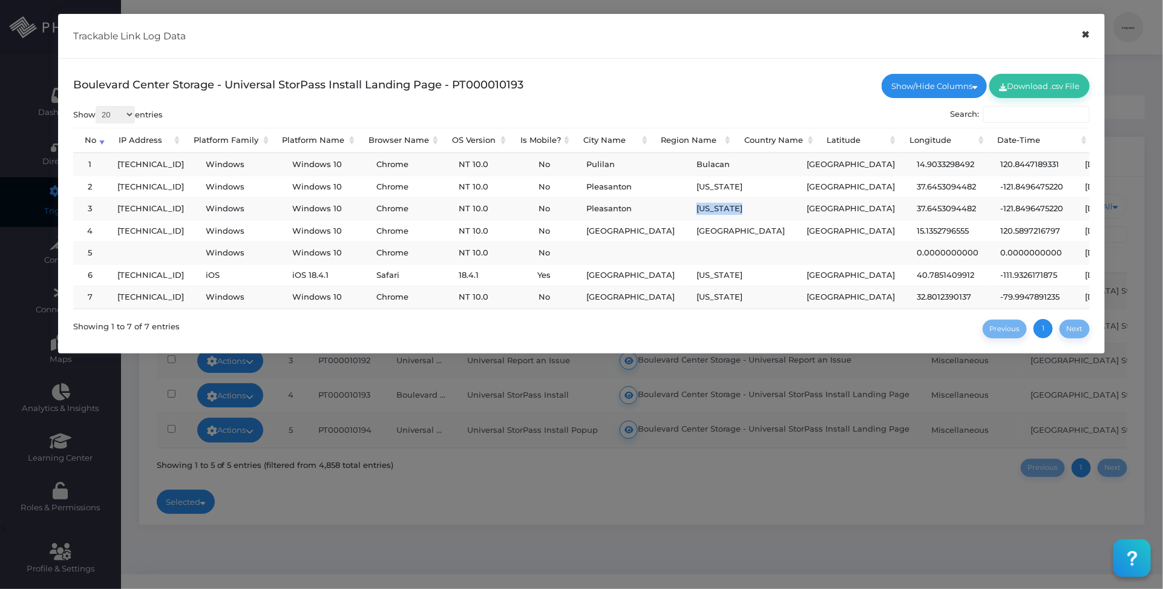
click at [1083, 37] on button "×" at bounding box center [1086, 34] width 24 height 27
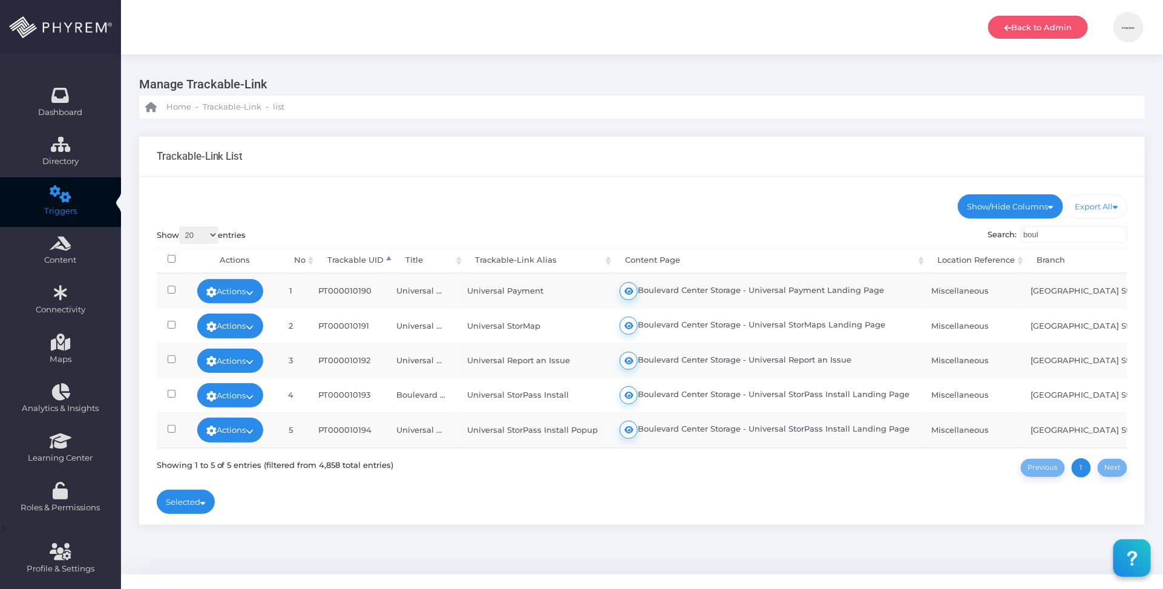
click at [711, 201] on ul "Show/Hide Columns No Title" at bounding box center [642, 206] width 971 height 24
click at [691, 197] on ul "Show/Hide Columns No Title" at bounding box center [642, 206] width 971 height 24
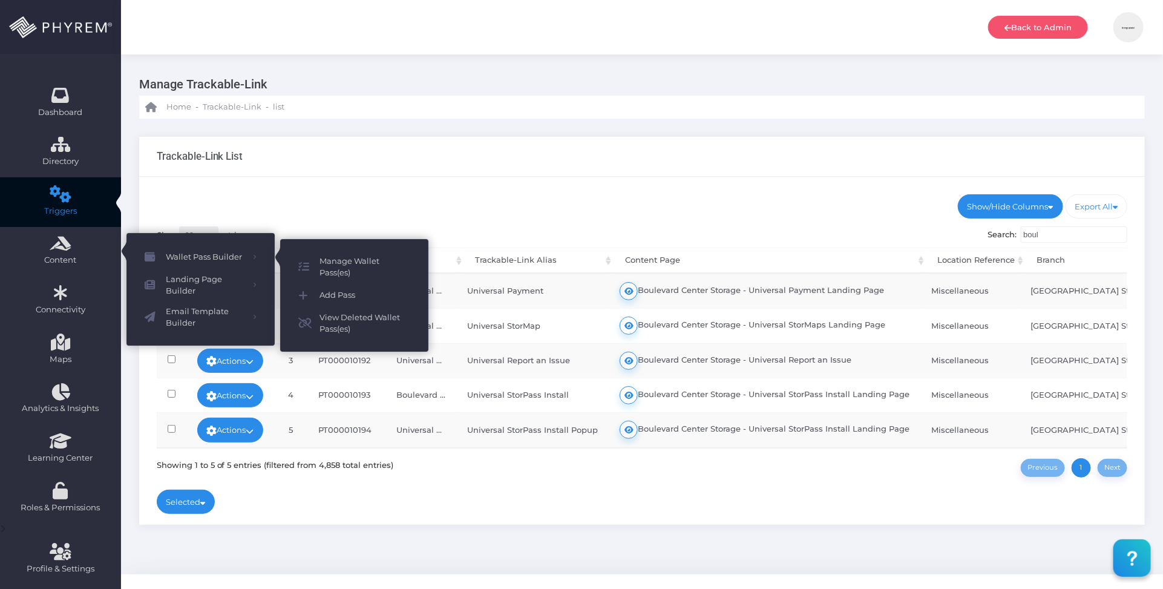
click at [340, 263] on span "Manage Wallet Pass(es)" at bounding box center [364, 267] width 91 height 24
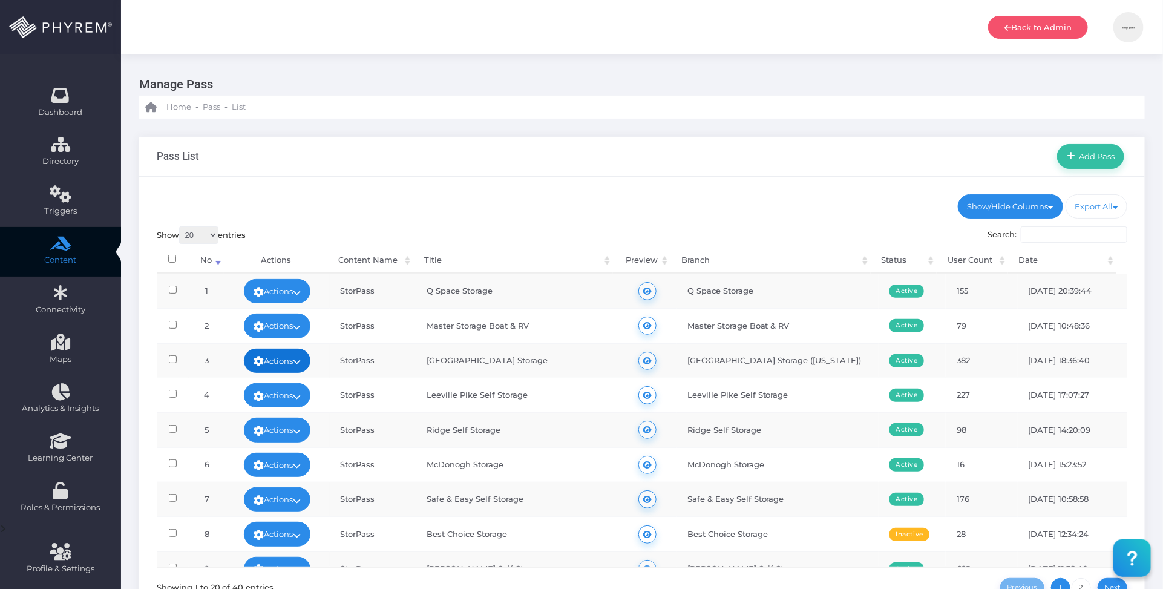
click at [294, 354] on link "Actions" at bounding box center [277, 360] width 67 height 24
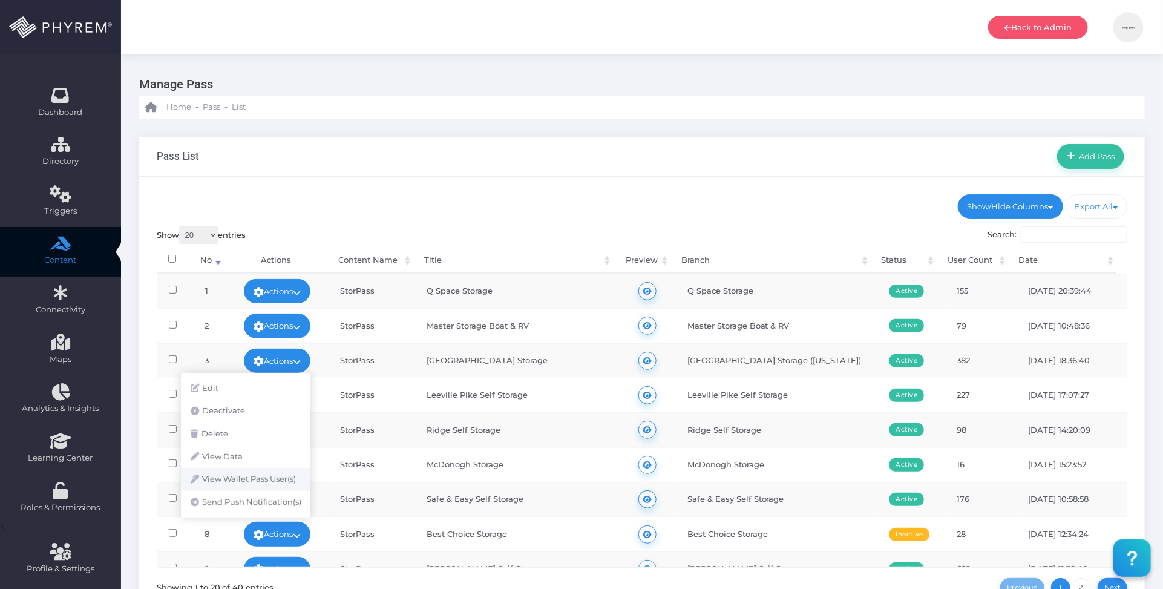
click at [258, 486] on link "View Wallet Pass User(s)" at bounding box center [245, 479] width 129 height 23
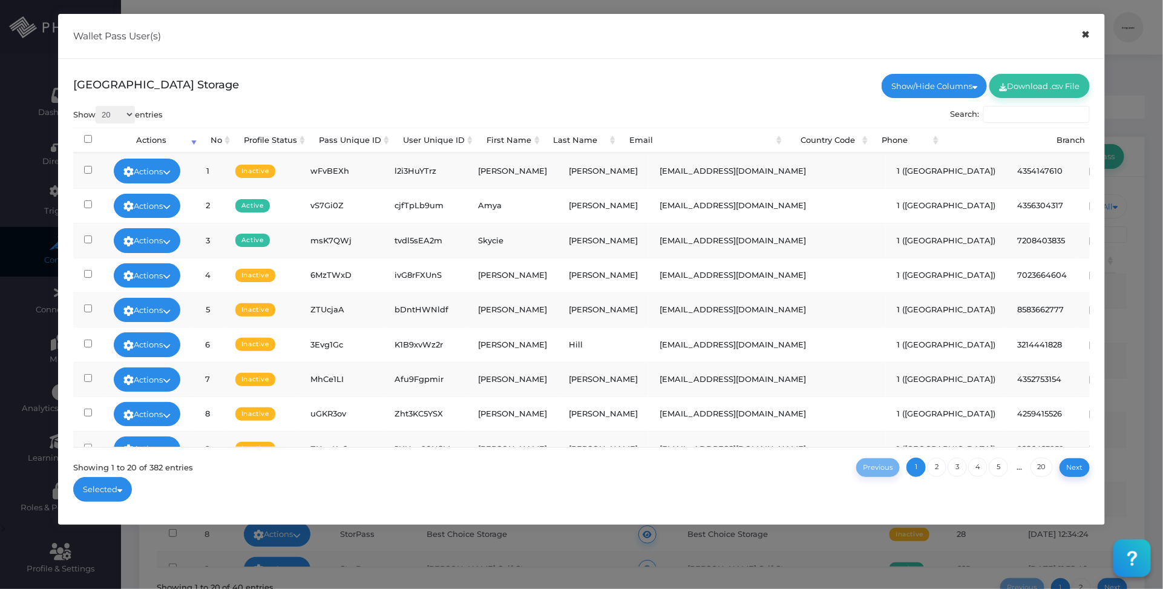
click at [1081, 38] on button "×" at bounding box center [1086, 34] width 24 height 27
